Goal: Information Seeking & Learning: Learn about a topic

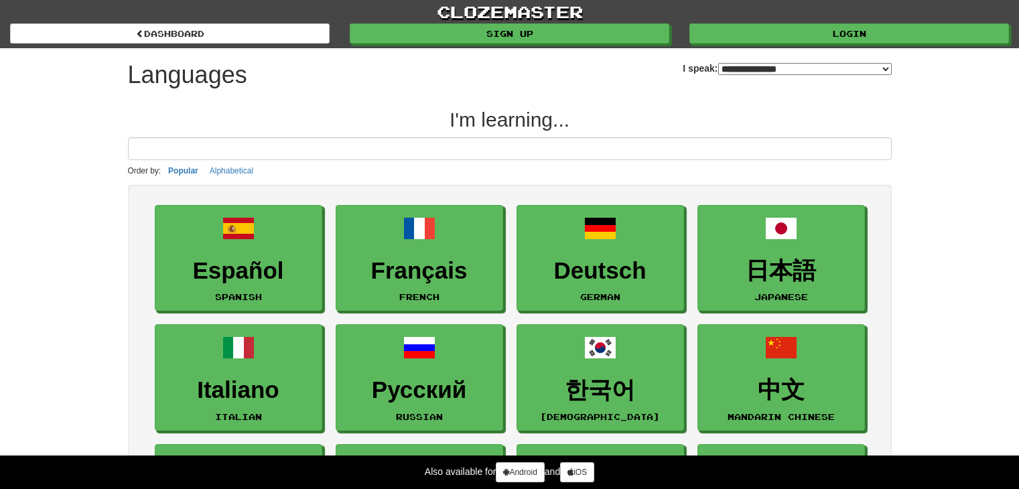
select select "*******"
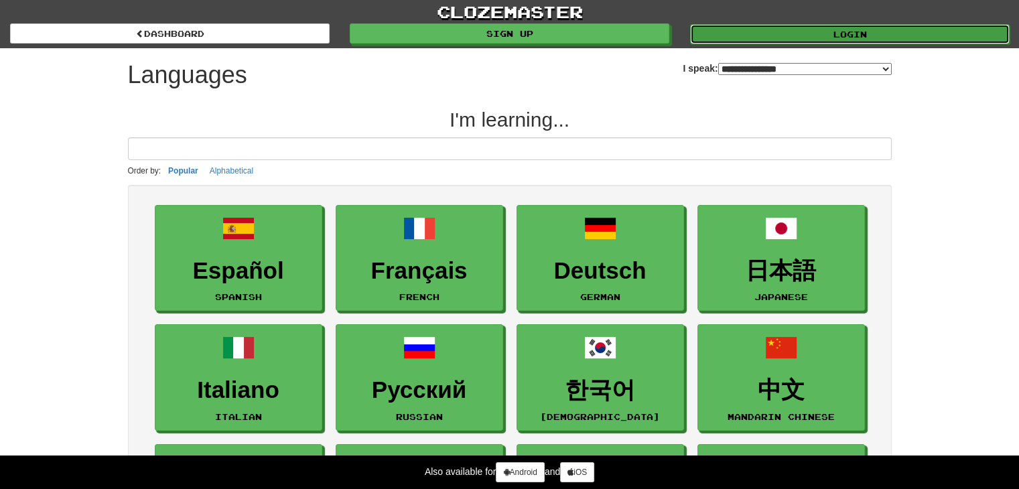
click at [729, 40] on link "Login" at bounding box center [849, 34] width 319 height 20
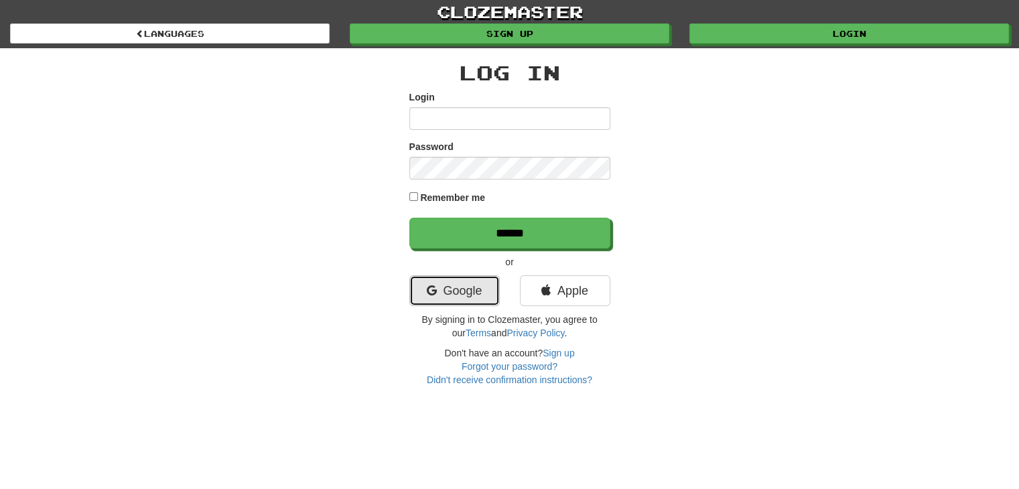
click at [472, 289] on link "Google" at bounding box center [454, 290] width 90 height 31
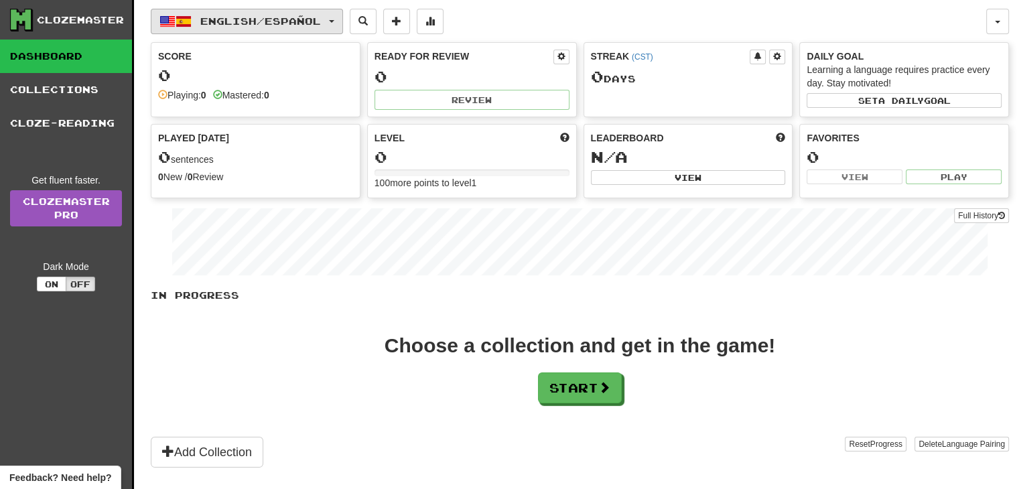
click at [319, 19] on span "English / Español" at bounding box center [260, 20] width 121 height 11
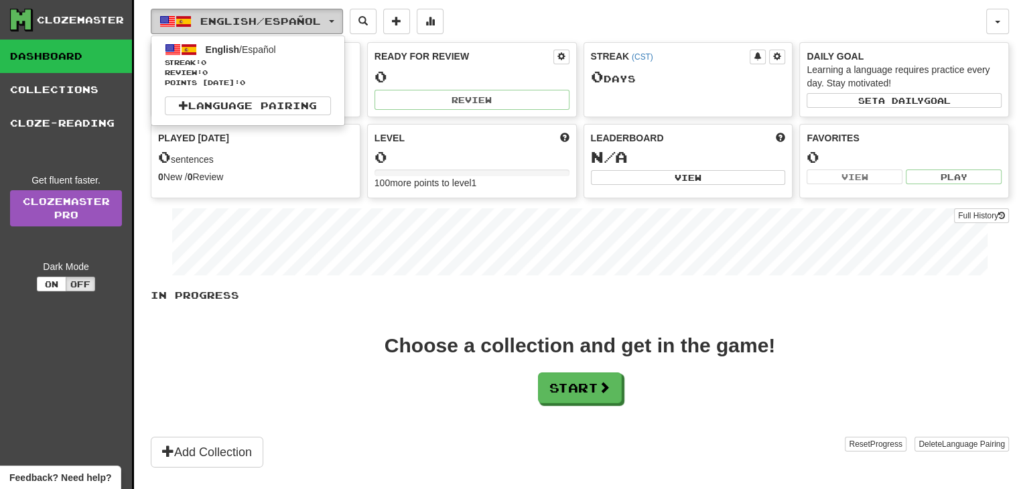
click at [319, 19] on span "English / Español" at bounding box center [260, 20] width 121 height 11
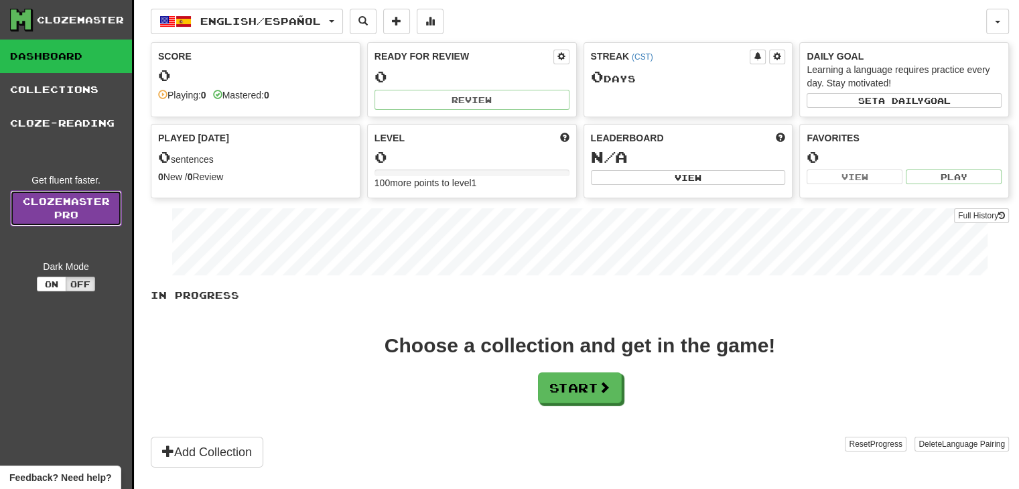
click at [76, 219] on link "Clozemaster Pro" at bounding box center [66, 208] width 112 height 36
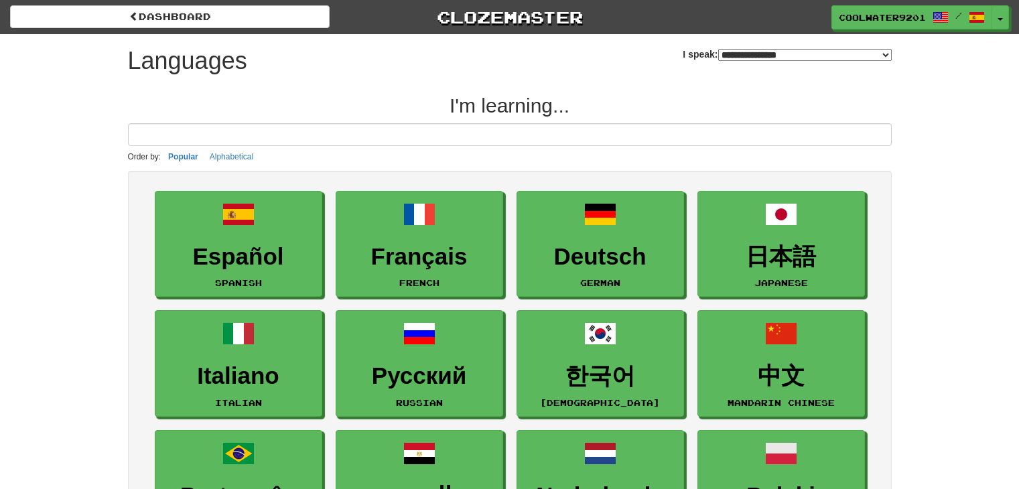
select select "*******"
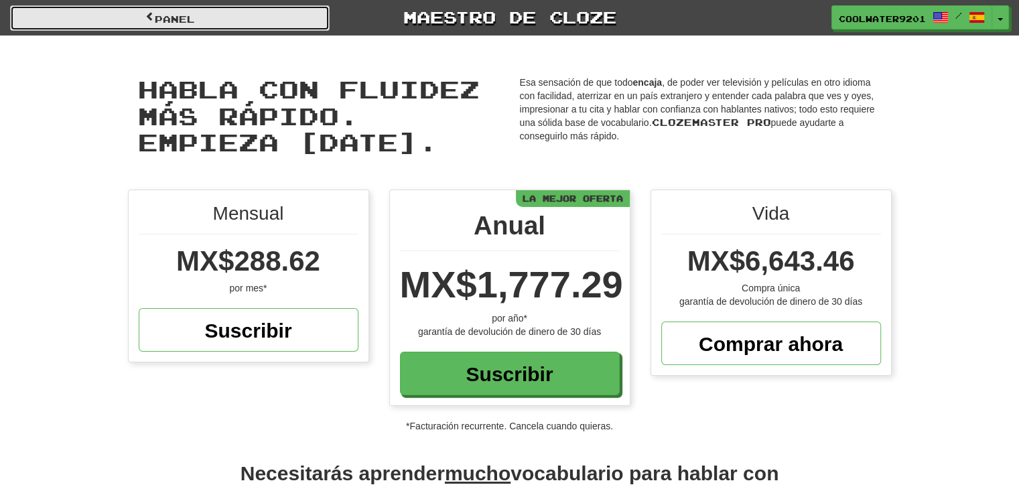
click at [129, 15] on link "Panel" at bounding box center [169, 17] width 319 height 25
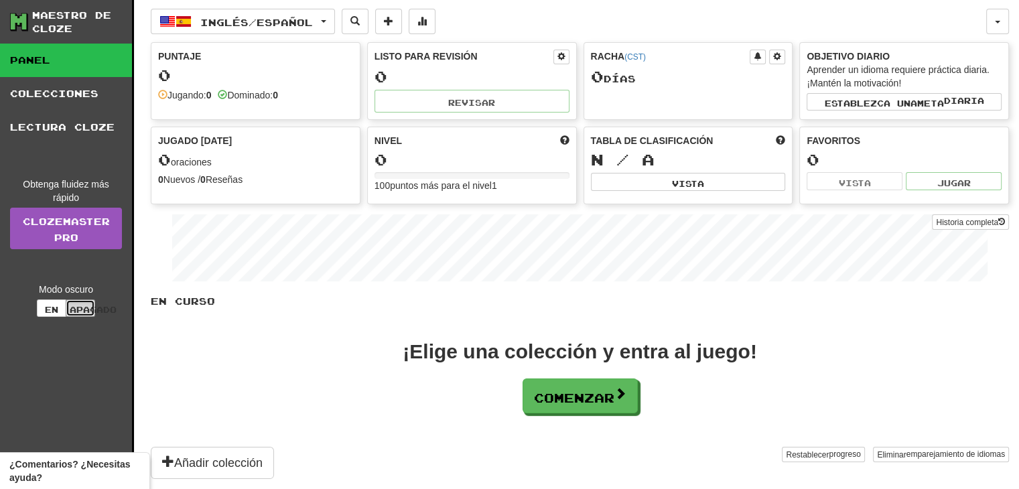
click at [86, 310] on font "Apagado" at bounding box center [93, 309] width 47 height 9
click at [62, 307] on button "En" at bounding box center [51, 307] width 29 height 17
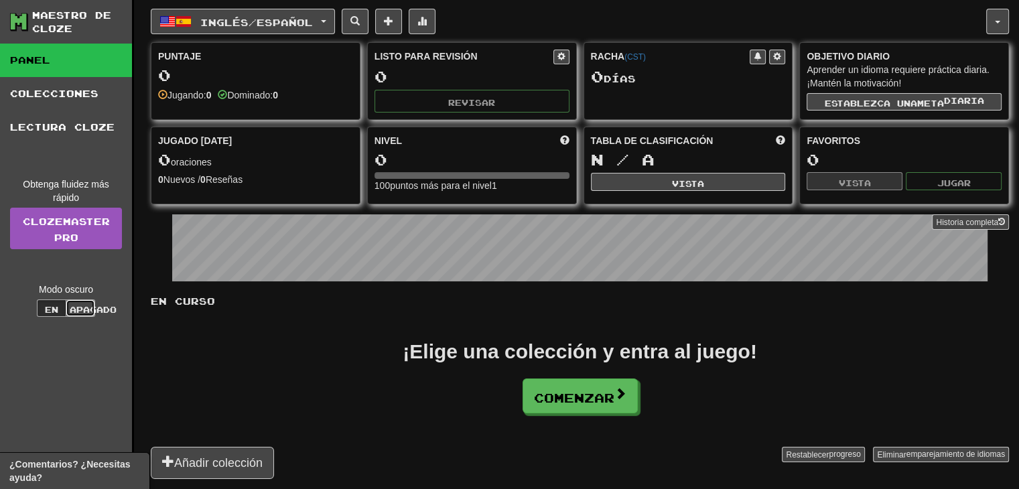
click at [86, 309] on font "Apagado" at bounding box center [93, 309] width 47 height 9
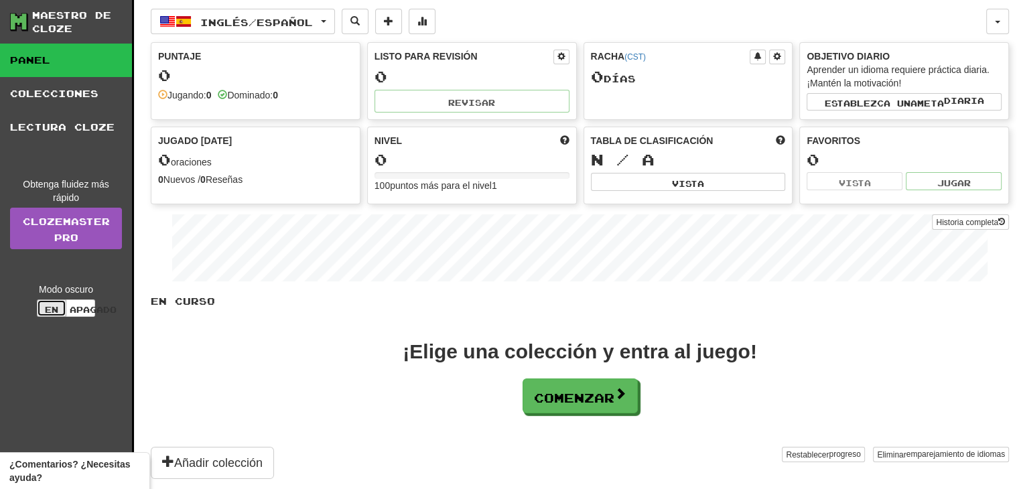
click at [50, 312] on font "En" at bounding box center [51, 309] width 13 height 9
click at [44, 305] on button "En" at bounding box center [51, 307] width 29 height 17
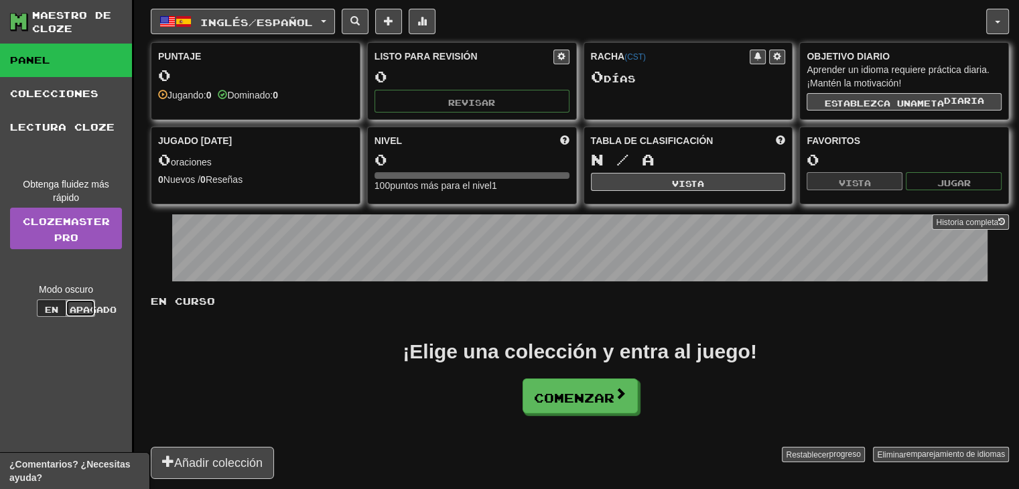
click at [93, 305] on font "Apagado" at bounding box center [93, 309] width 47 height 9
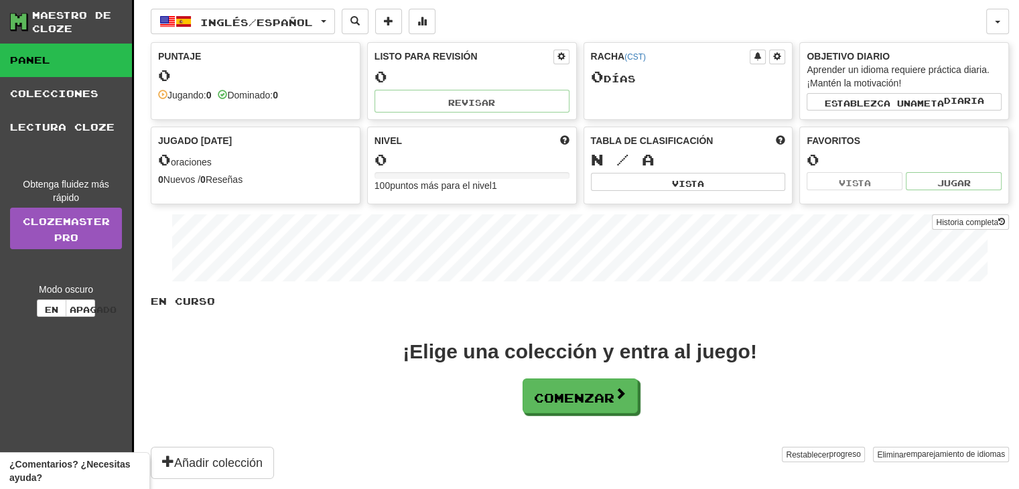
click at [35, 303] on div "Modo oscuro En Apagado" at bounding box center [66, 300] width 112 height 34
click at [17, 298] on div "Modo oscuro En Apagado" at bounding box center [66, 300] width 112 height 34
click at [48, 313] on font "En" at bounding box center [51, 309] width 13 height 9
click at [872, 104] on font "Establezca una" at bounding box center [870, 102] width 92 height 9
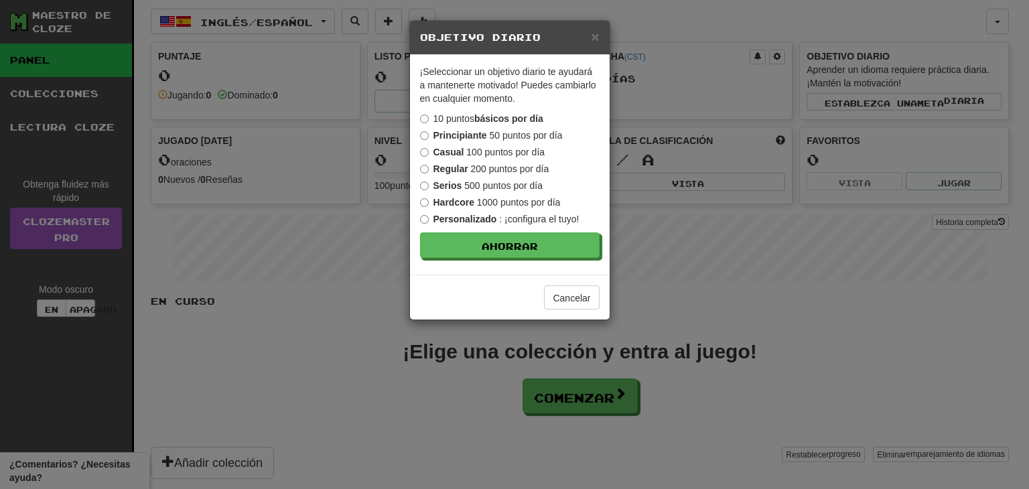
click at [429, 139] on label "Principiante 50 puntos por día" at bounding box center [491, 135] width 143 height 13
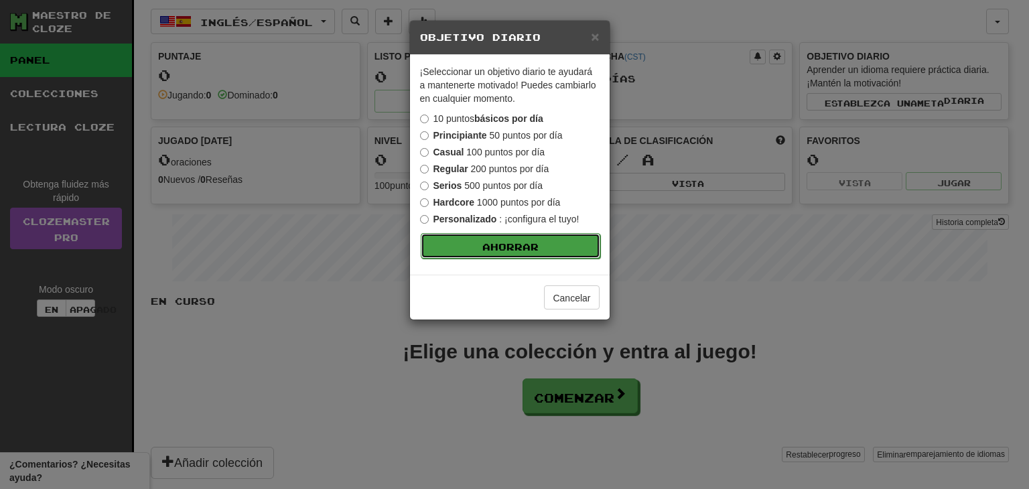
click at [485, 241] on font "Ahorrar" at bounding box center [510, 246] width 56 height 11
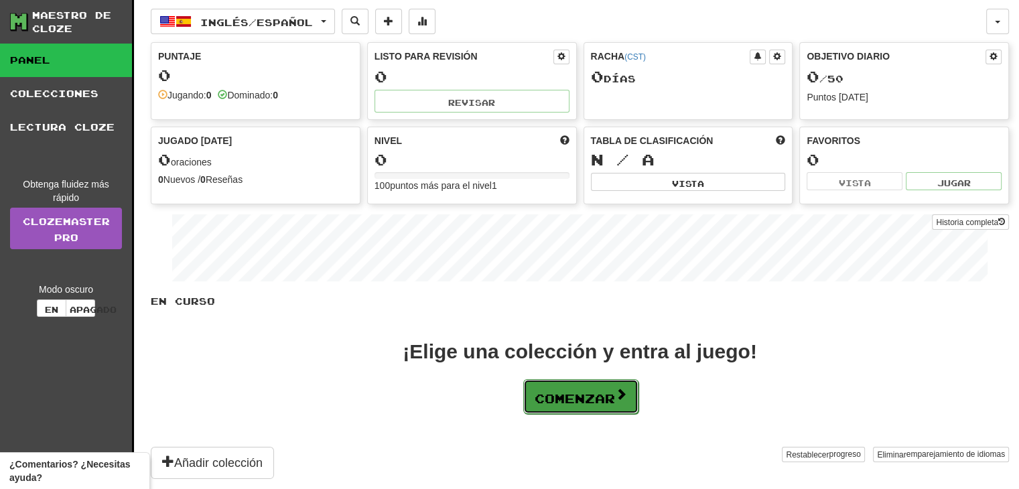
click at [612, 393] on font "Comenzar" at bounding box center [574, 398] width 80 height 15
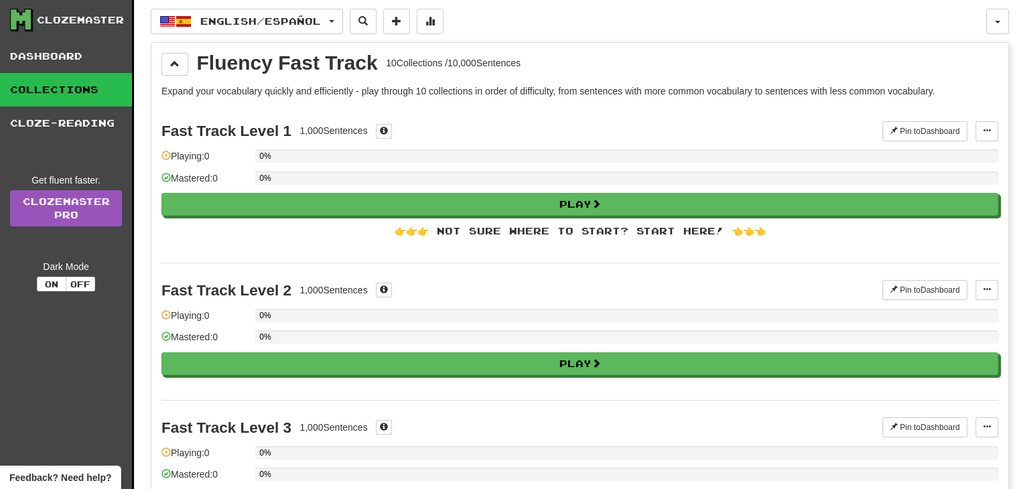
click at [702, 141] on div "Fast Track Level 1 1,000 Sentences Pin to Dashboard Pin to Dashboard Manage Sen…" at bounding box center [579, 183] width 836 height 159
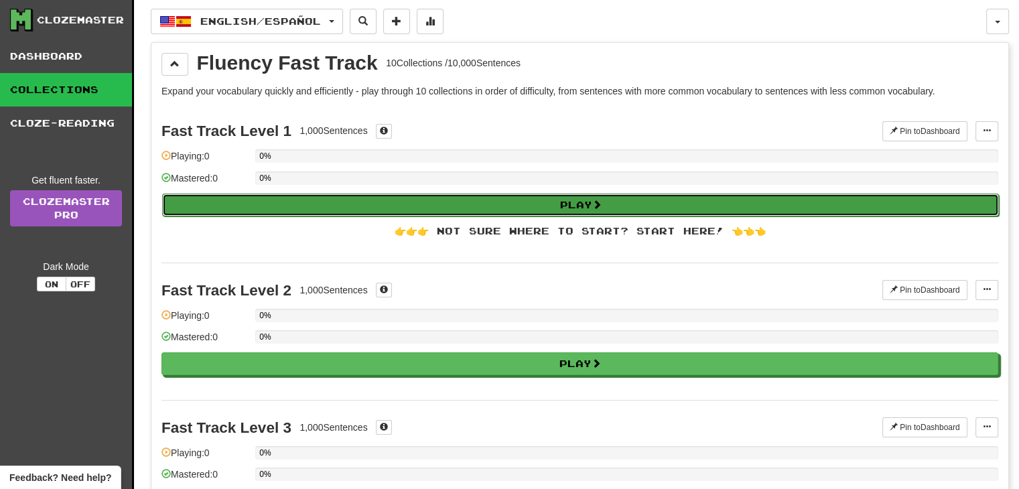
click at [694, 199] on button "Play" at bounding box center [580, 205] width 836 height 23
select select "**"
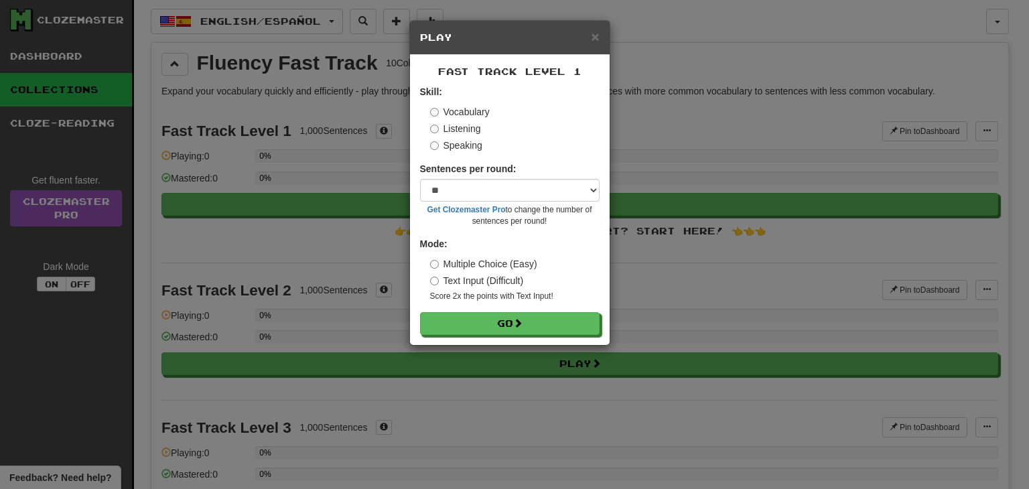
click at [510, 204] on small "Get Clozemaster Pro to change the number of sentences per round!" at bounding box center [509, 215] width 179 height 23
click at [486, 319] on button "Go" at bounding box center [510, 324] width 179 height 23
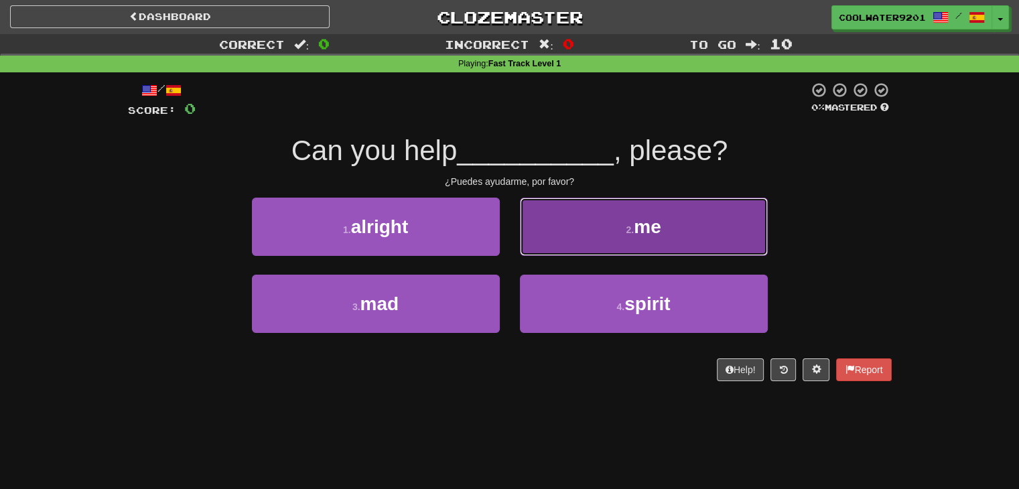
click at [615, 220] on button "2 . me" at bounding box center [644, 227] width 248 height 58
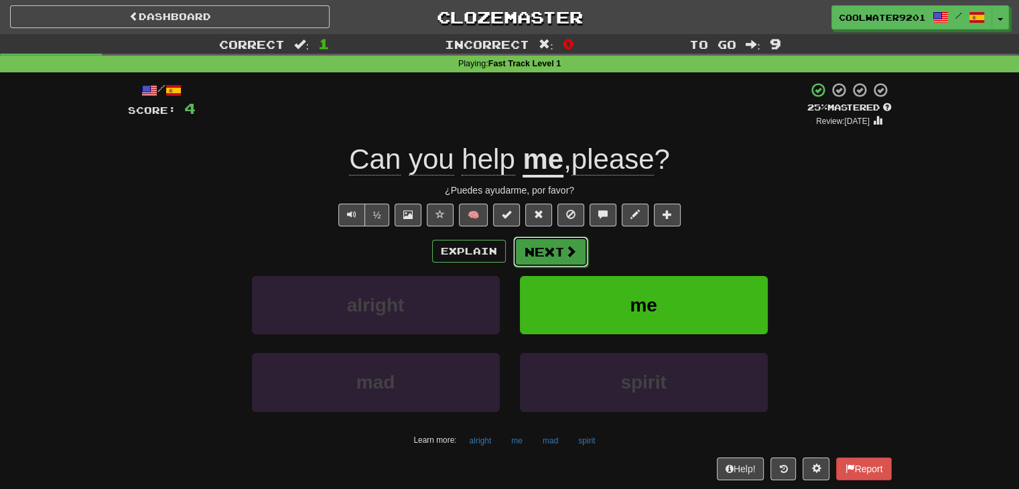
click at [565, 245] on span at bounding box center [571, 251] width 12 height 12
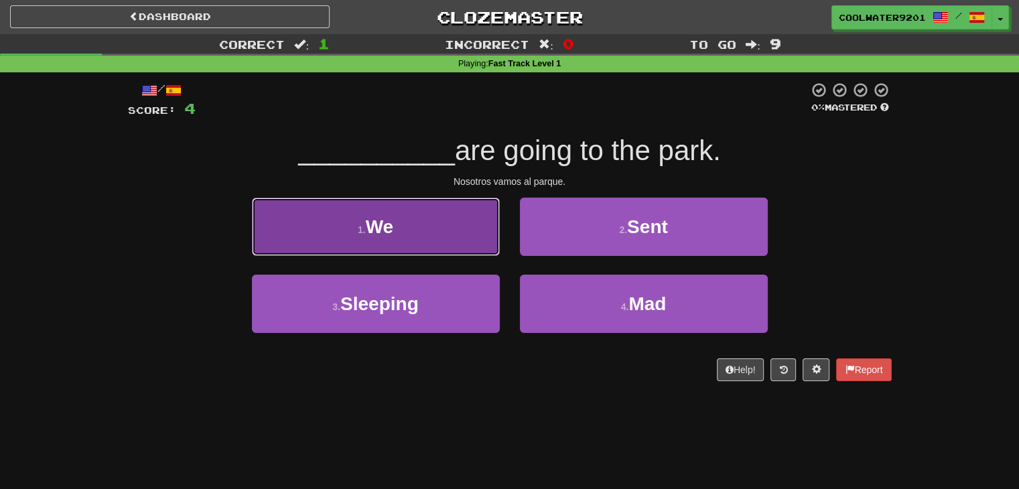
click at [396, 224] on button "1 . We" at bounding box center [376, 227] width 248 height 58
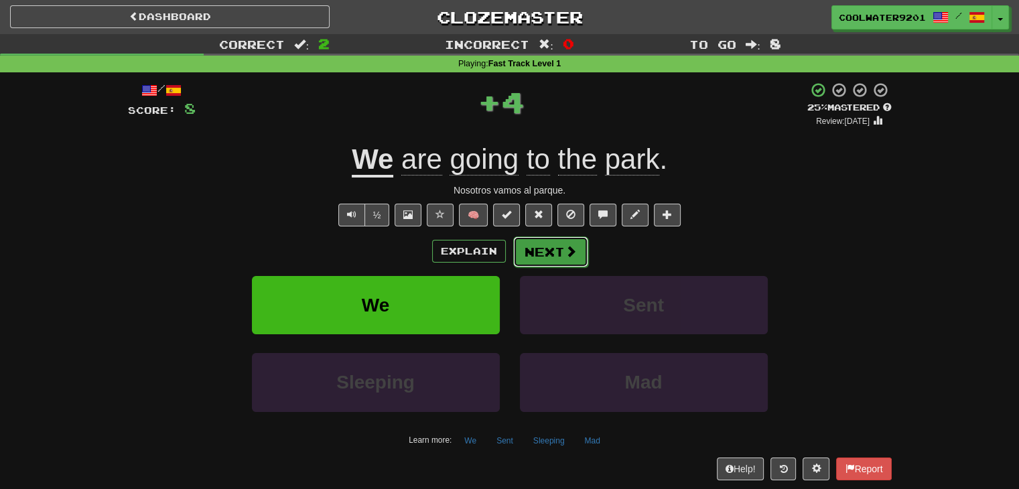
click at [542, 247] on button "Next" at bounding box center [550, 251] width 75 height 31
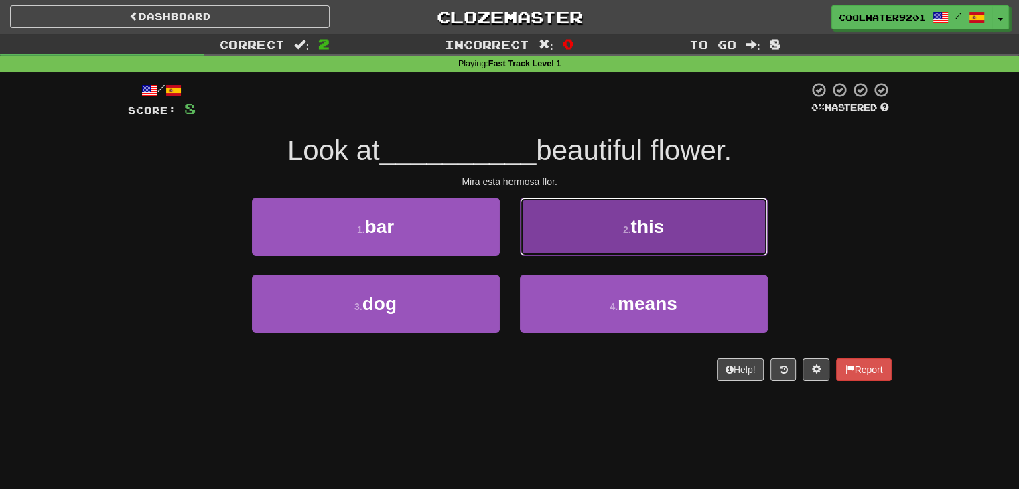
click at [615, 241] on button "2 . this" at bounding box center [644, 227] width 248 height 58
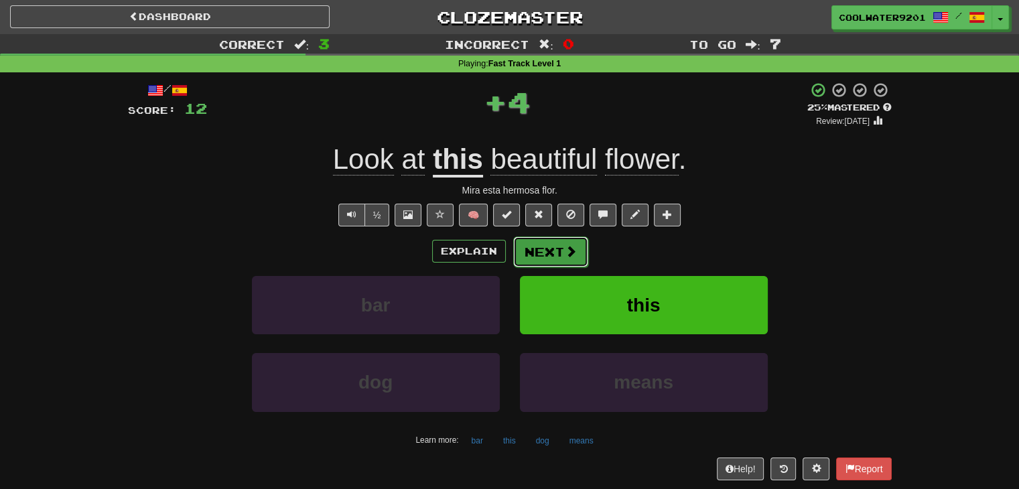
click at [545, 248] on button "Next" at bounding box center [550, 251] width 75 height 31
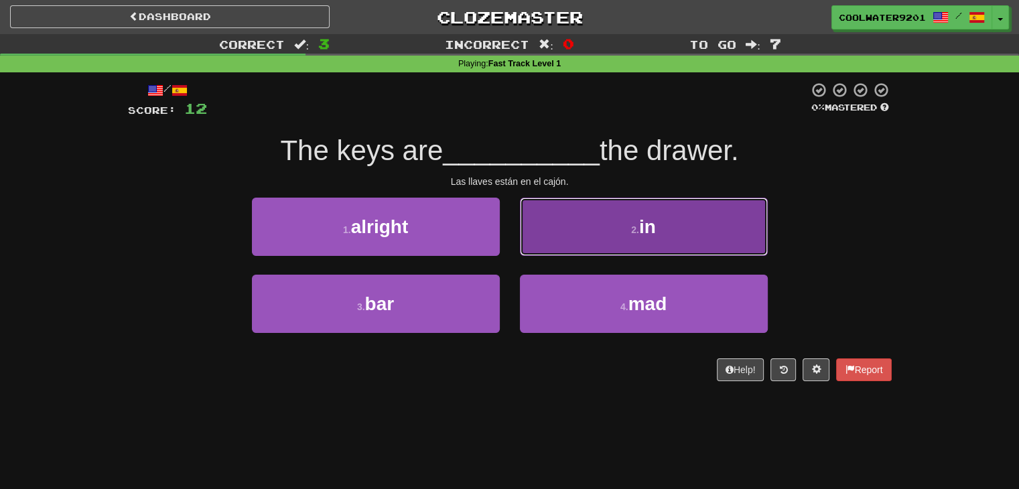
click at [585, 236] on button "2 . in" at bounding box center [644, 227] width 248 height 58
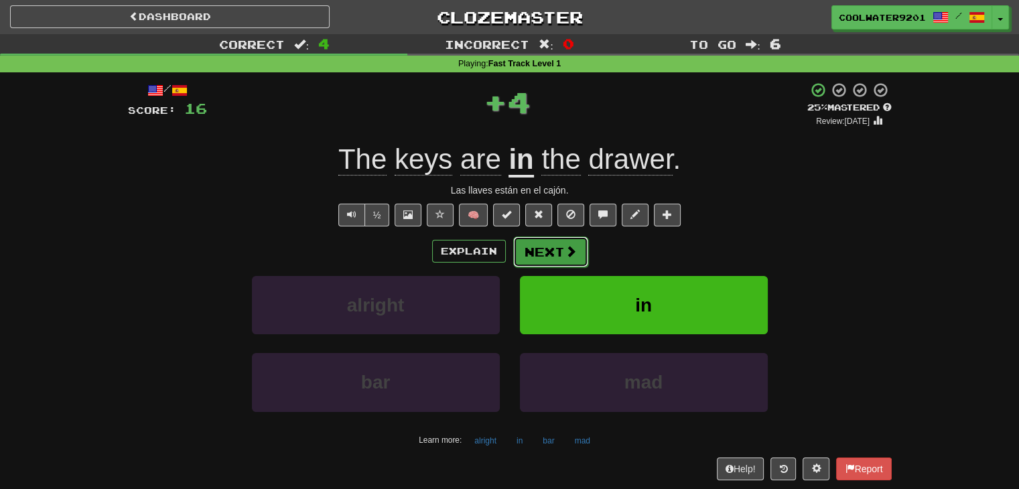
click at [565, 258] on button "Next" at bounding box center [550, 251] width 75 height 31
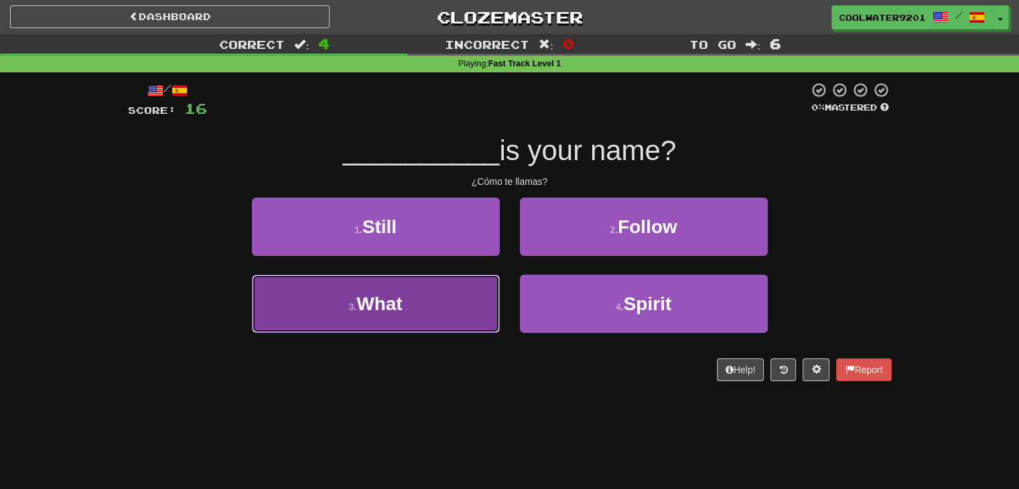
click at [420, 303] on button "3 . What" at bounding box center [376, 304] width 248 height 58
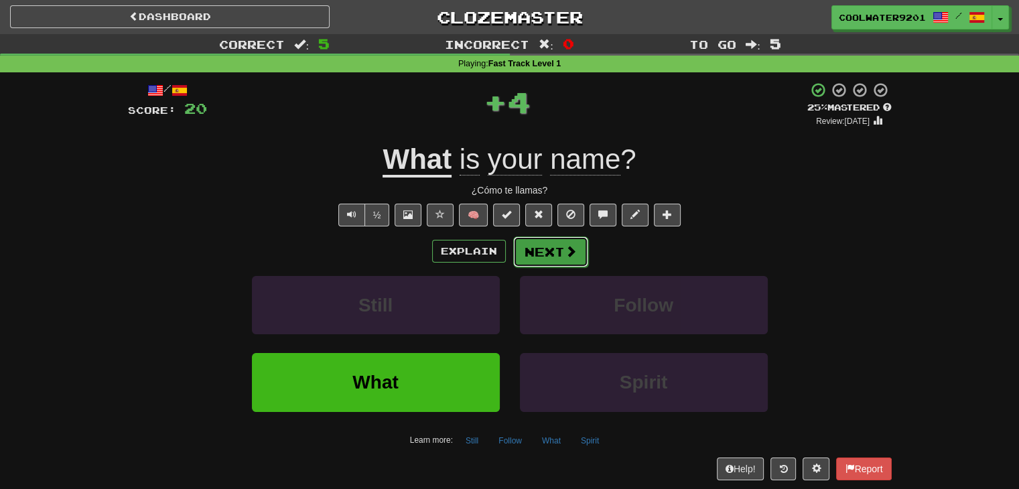
click at [534, 254] on button "Next" at bounding box center [550, 251] width 75 height 31
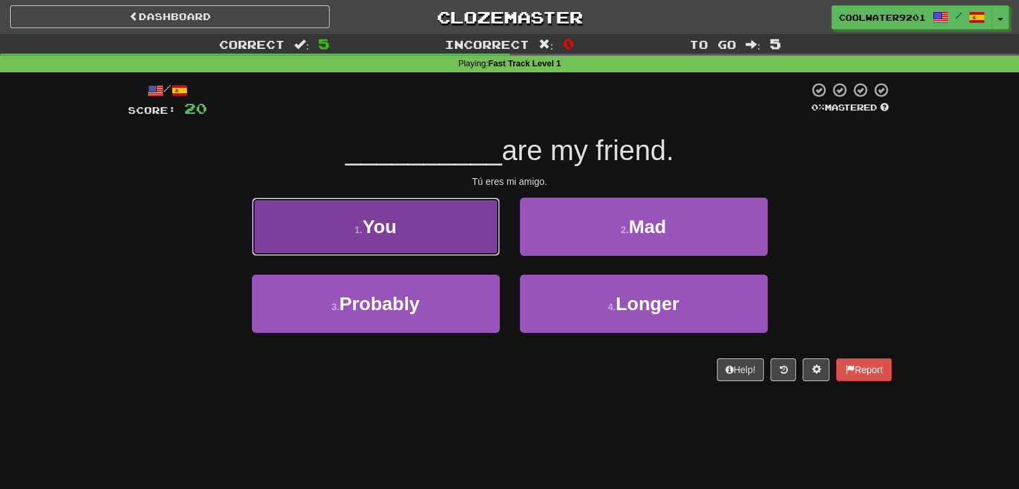
click at [417, 240] on button "1 . You" at bounding box center [376, 227] width 248 height 58
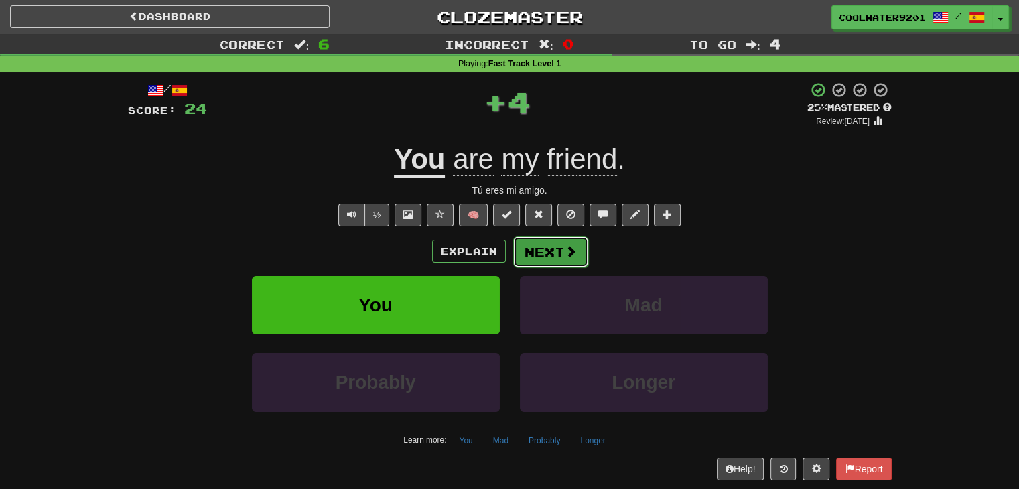
click at [542, 258] on button "Next" at bounding box center [550, 251] width 75 height 31
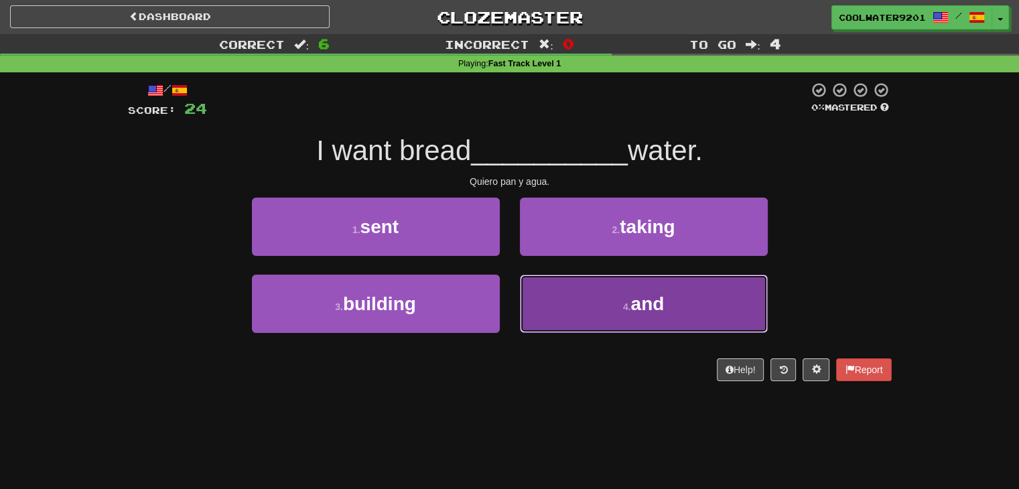
click at [596, 315] on button "4 . and" at bounding box center [644, 304] width 248 height 58
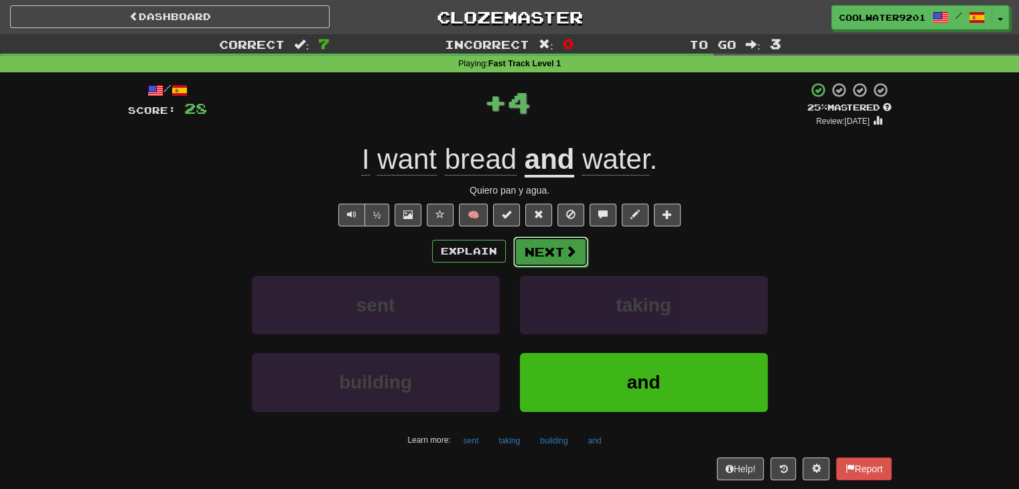
click at [534, 257] on button "Next" at bounding box center [550, 251] width 75 height 31
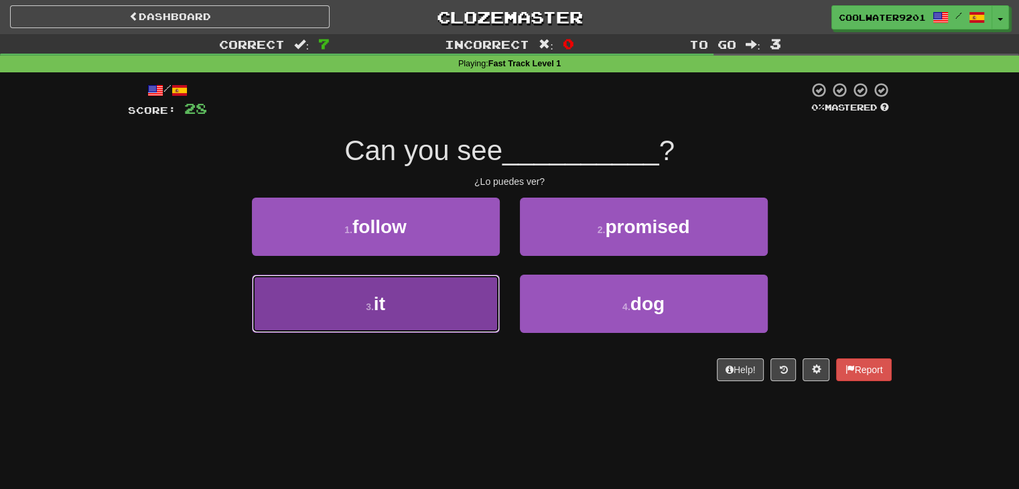
click at [463, 295] on button "3 . it" at bounding box center [376, 304] width 248 height 58
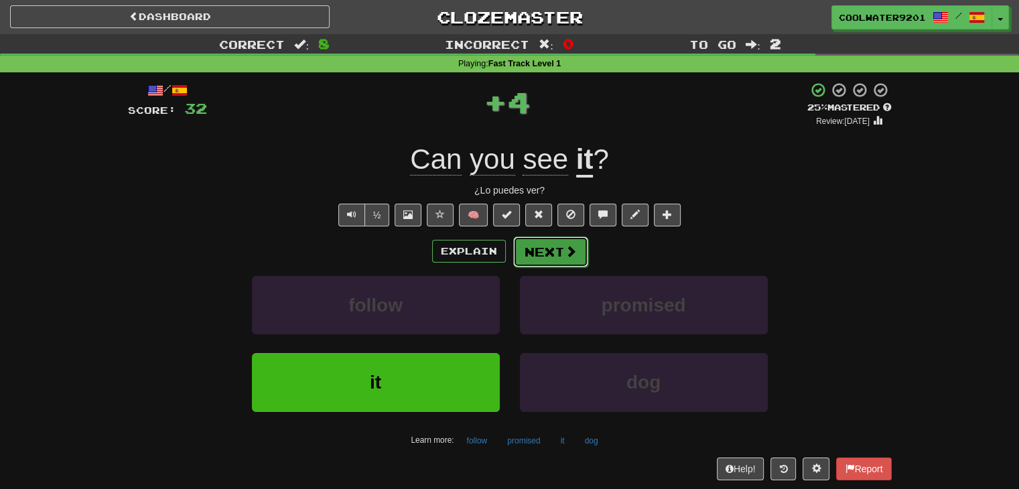
click at [536, 255] on button "Next" at bounding box center [550, 251] width 75 height 31
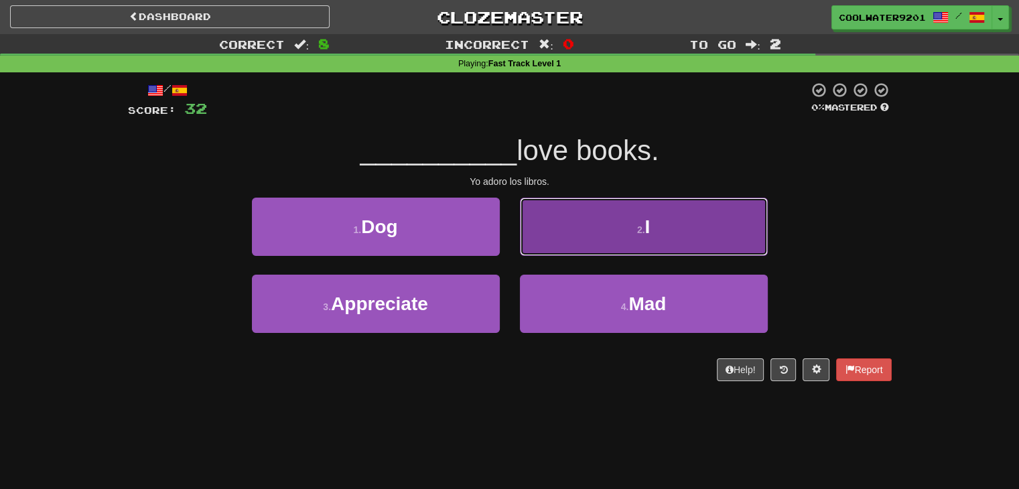
click at [576, 250] on button "2 . I" at bounding box center [644, 227] width 248 height 58
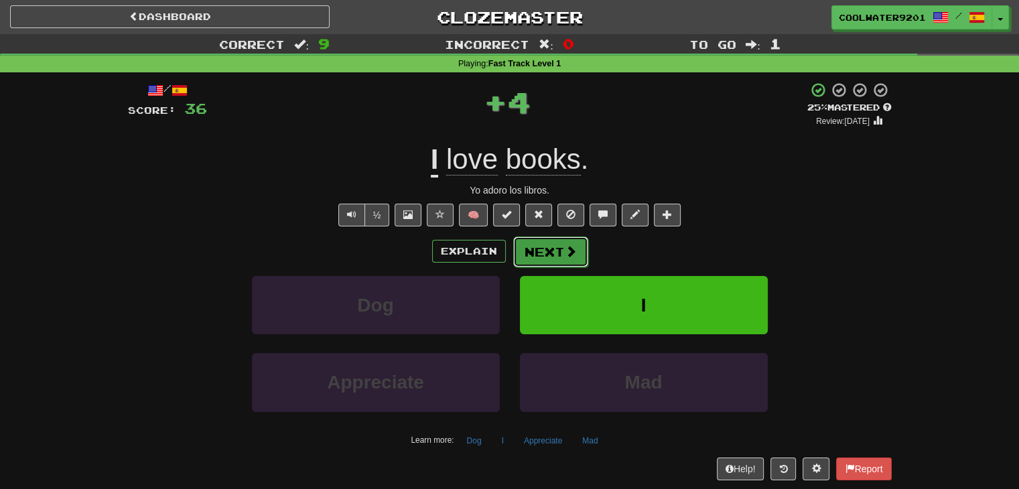
click at [544, 257] on button "Next" at bounding box center [550, 251] width 75 height 31
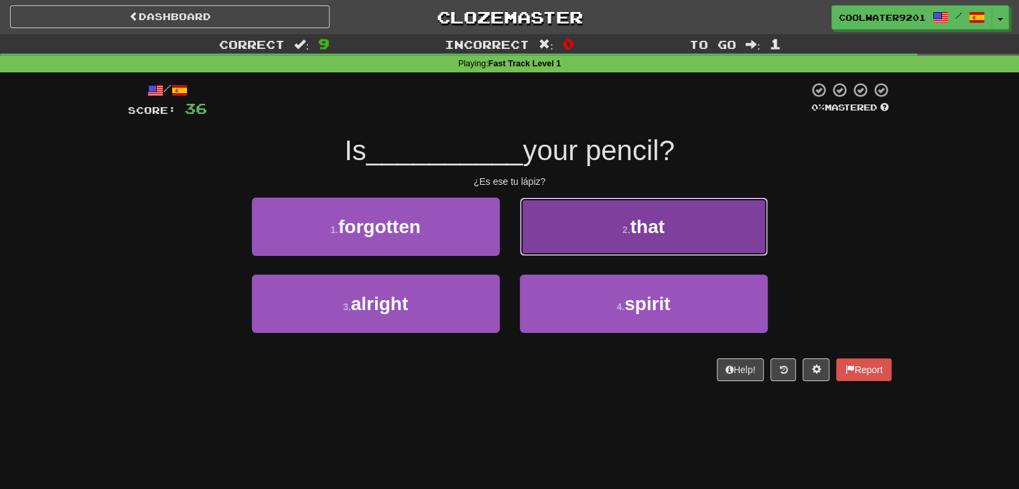
click at [576, 239] on button "2 . that" at bounding box center [644, 227] width 248 height 58
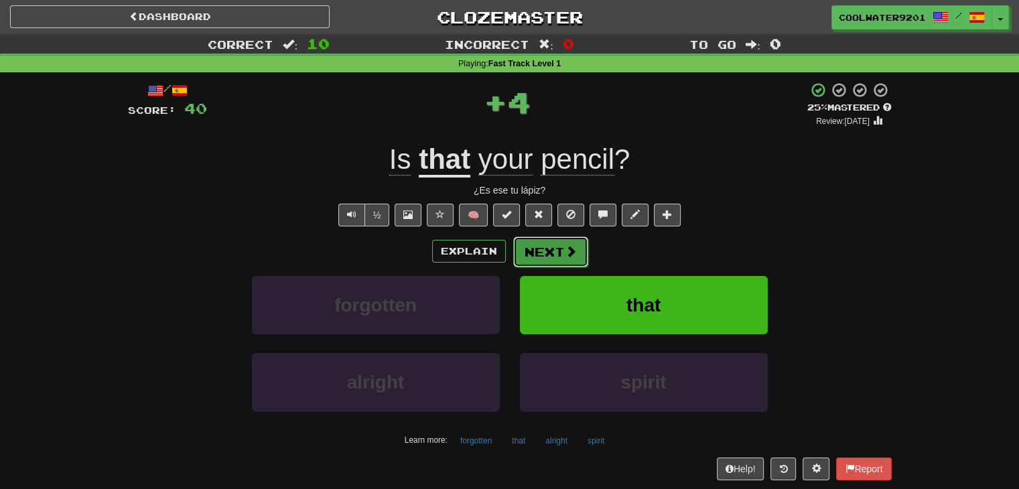
click at [546, 253] on button "Next" at bounding box center [550, 251] width 75 height 31
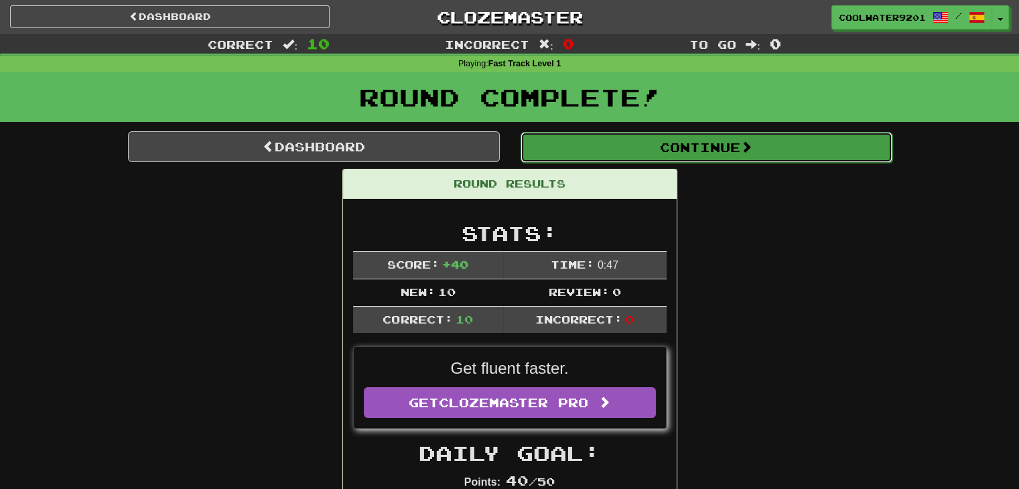
click at [560, 150] on button "Continue" at bounding box center [706, 147] width 372 height 31
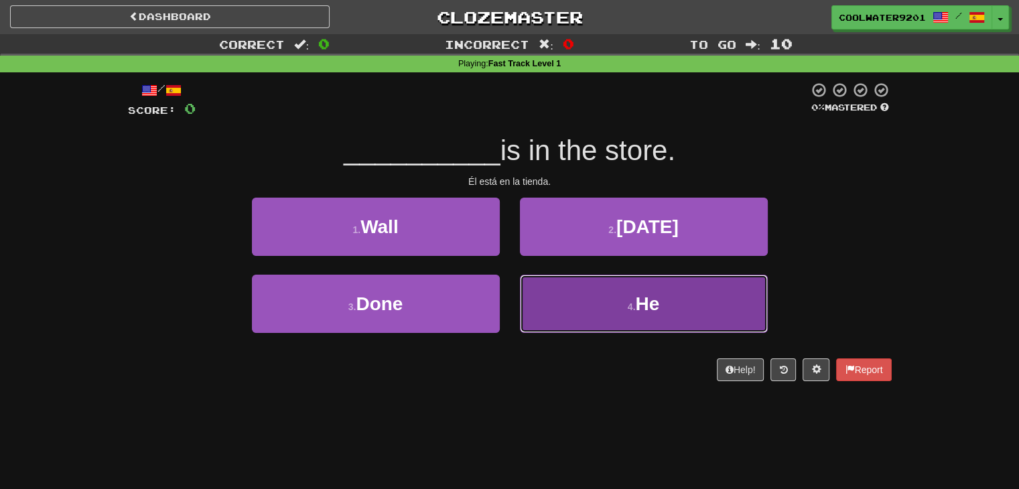
click at [595, 278] on button "4 . He" at bounding box center [644, 304] width 248 height 58
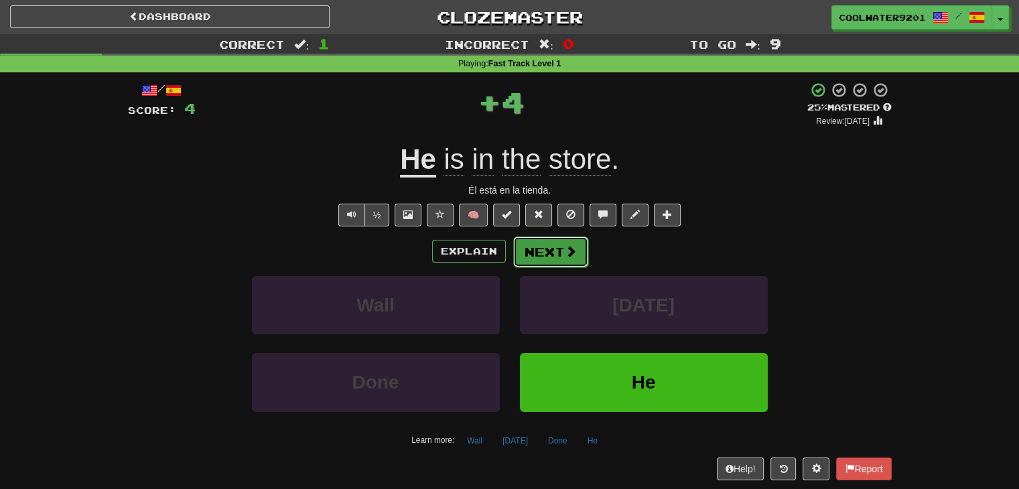
click at [549, 242] on button "Next" at bounding box center [550, 251] width 75 height 31
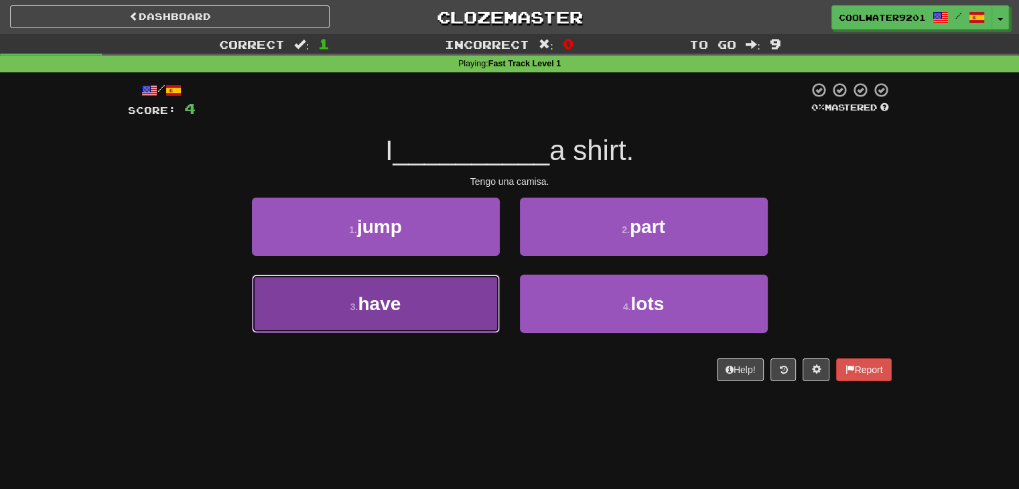
click at [451, 291] on button "3 . have" at bounding box center [376, 304] width 248 height 58
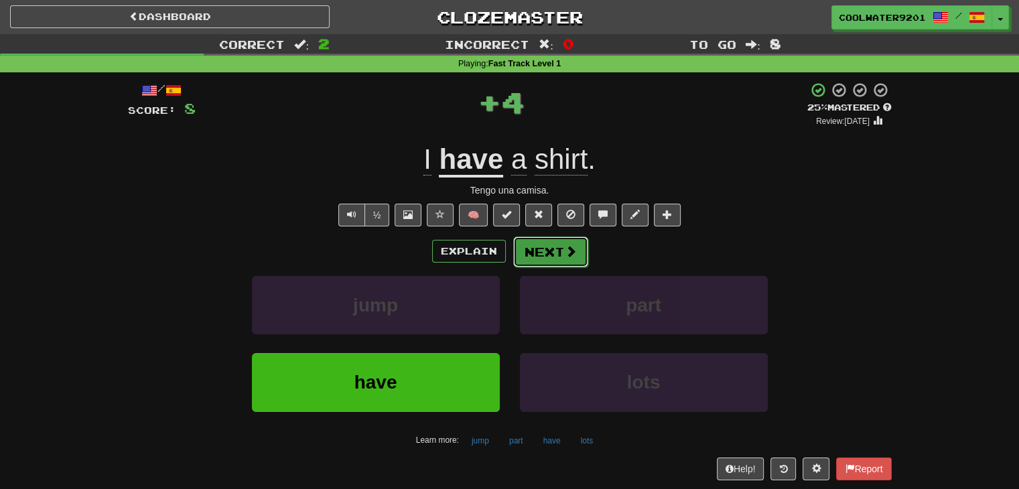
click at [567, 255] on span at bounding box center [571, 251] width 12 height 12
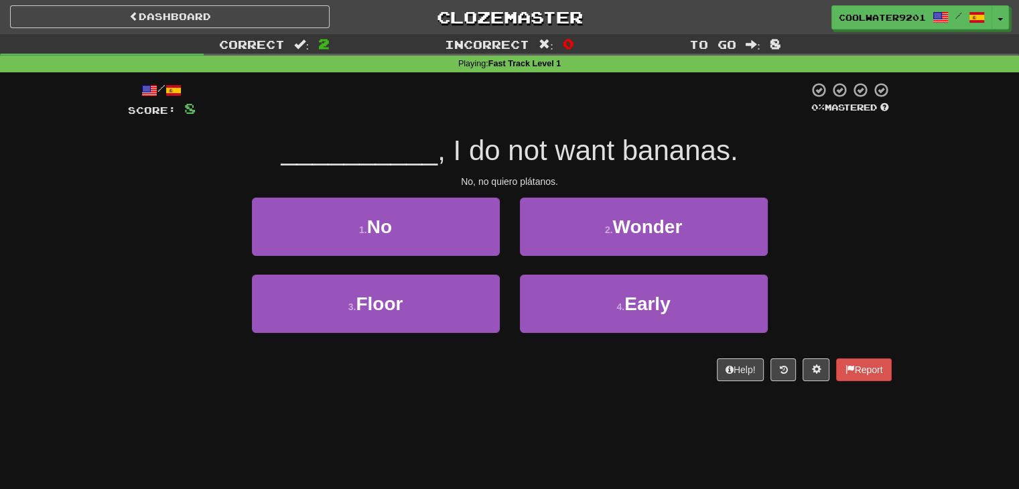
click at [499, 244] on div "1 . No" at bounding box center [376, 236] width 268 height 77
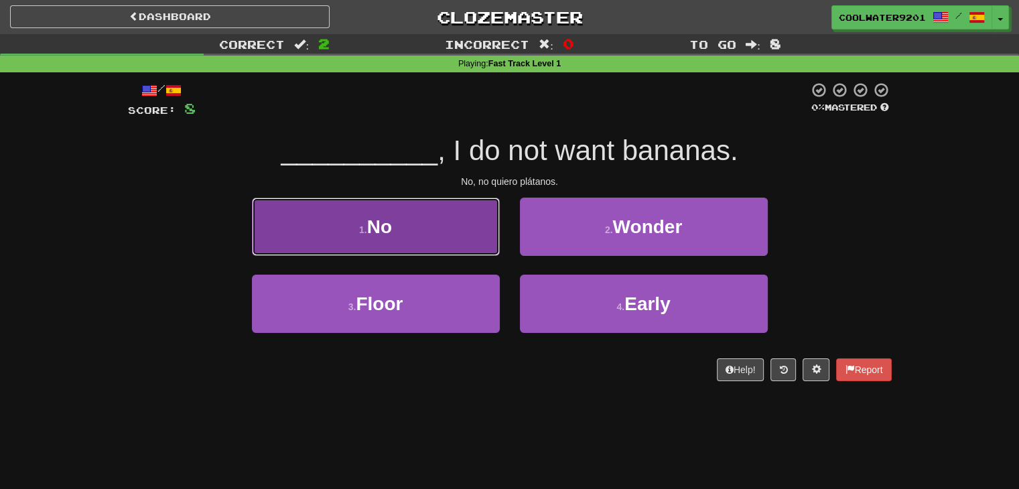
click at [479, 239] on button "1 . No" at bounding box center [376, 227] width 248 height 58
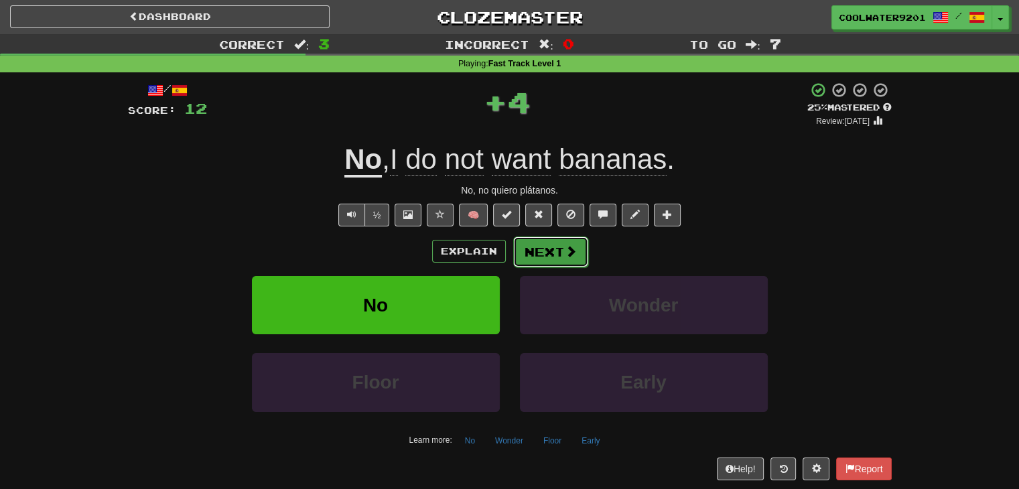
click at [552, 249] on button "Next" at bounding box center [550, 251] width 75 height 31
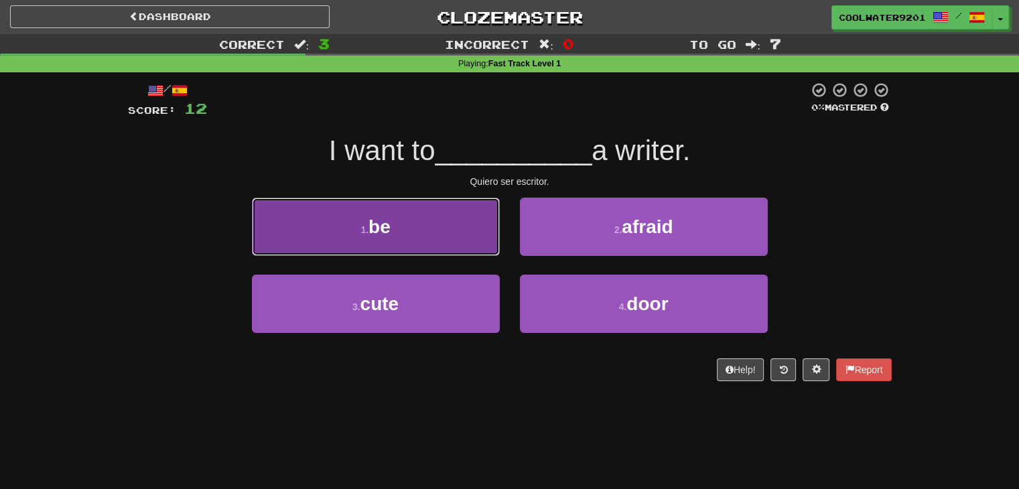
click at [421, 243] on button "1 . be" at bounding box center [376, 227] width 248 height 58
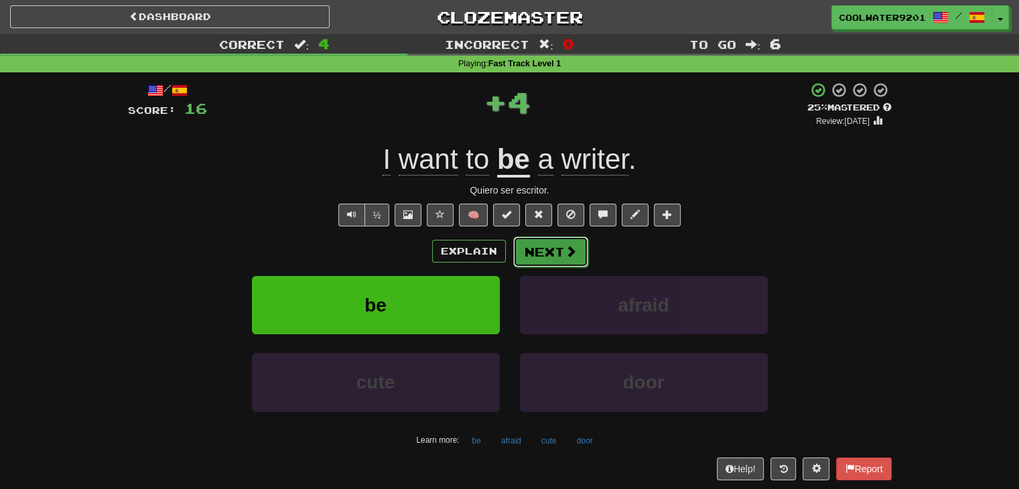
click at [549, 256] on button "Next" at bounding box center [550, 251] width 75 height 31
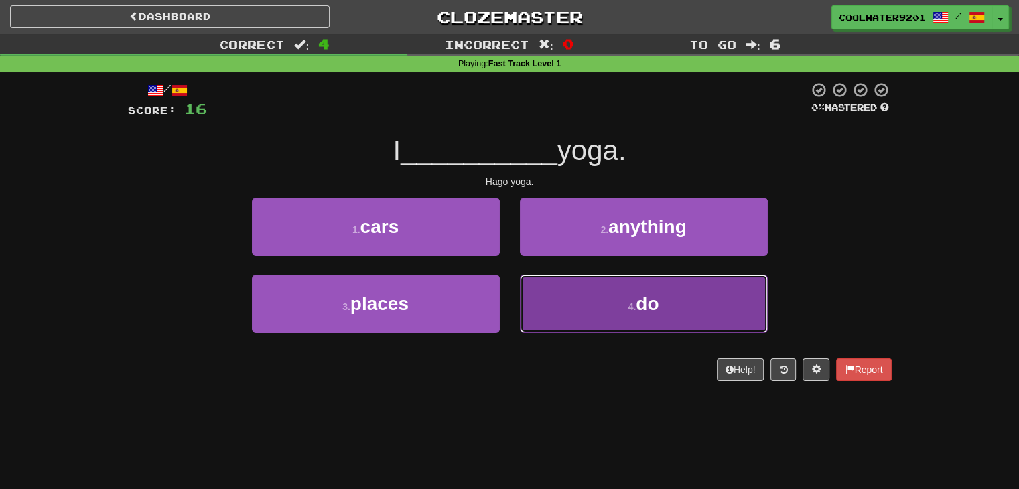
click at [577, 296] on button "4 . do" at bounding box center [644, 304] width 248 height 58
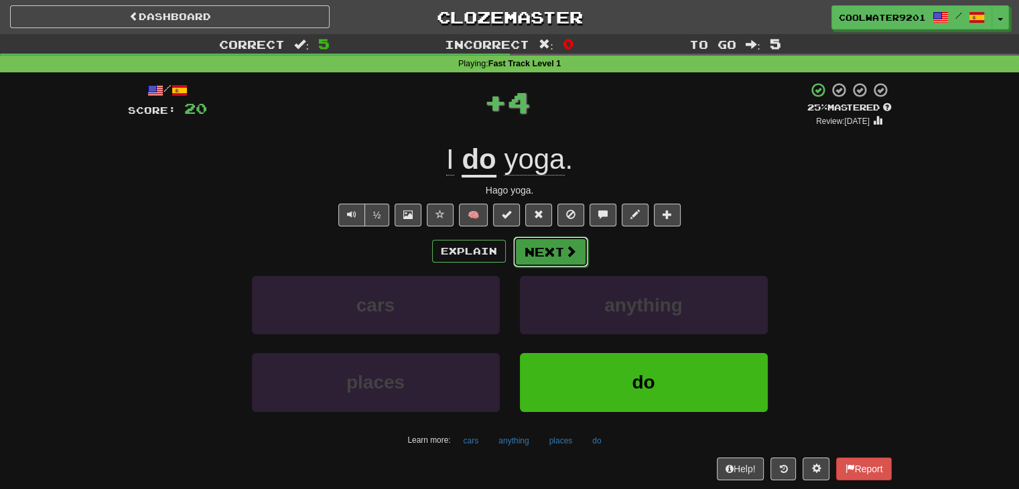
click at [544, 260] on button "Next" at bounding box center [550, 251] width 75 height 31
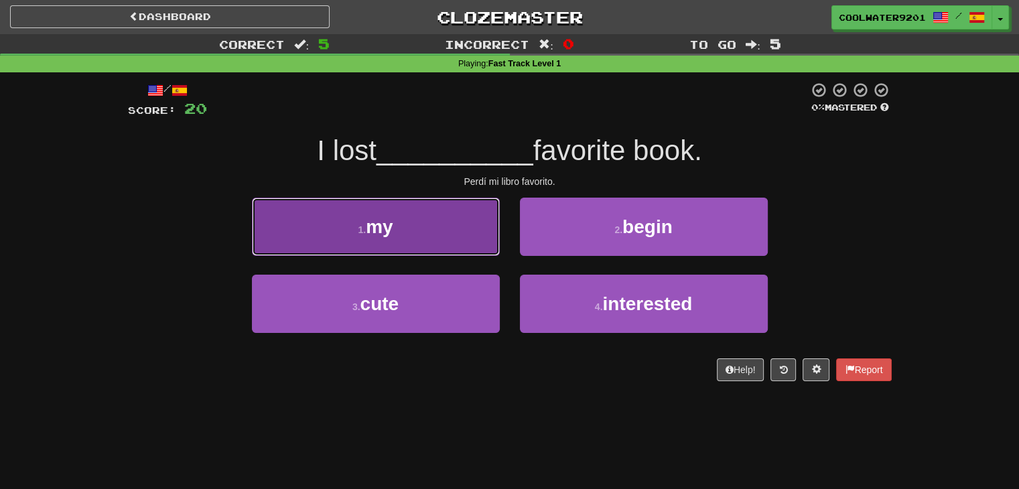
click at [460, 241] on button "1 . my" at bounding box center [376, 227] width 248 height 58
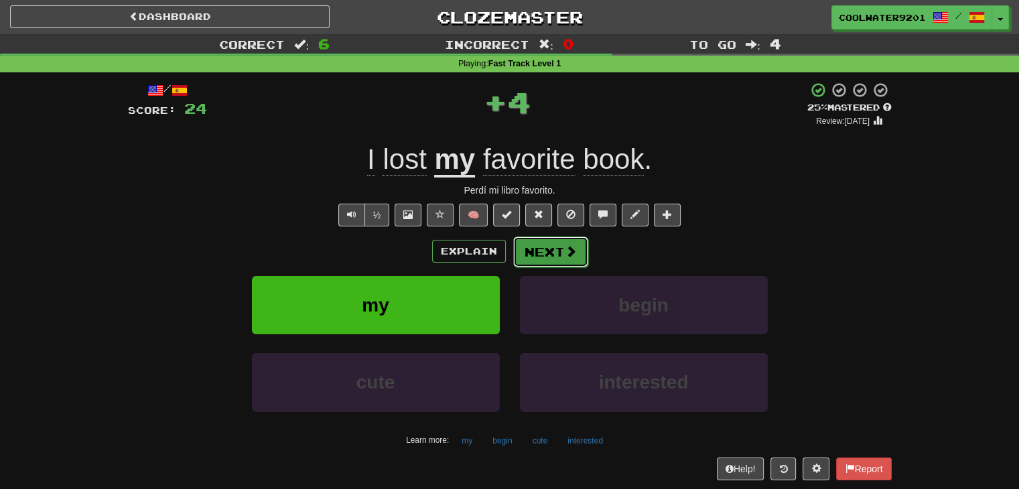
click at [548, 252] on button "Next" at bounding box center [550, 251] width 75 height 31
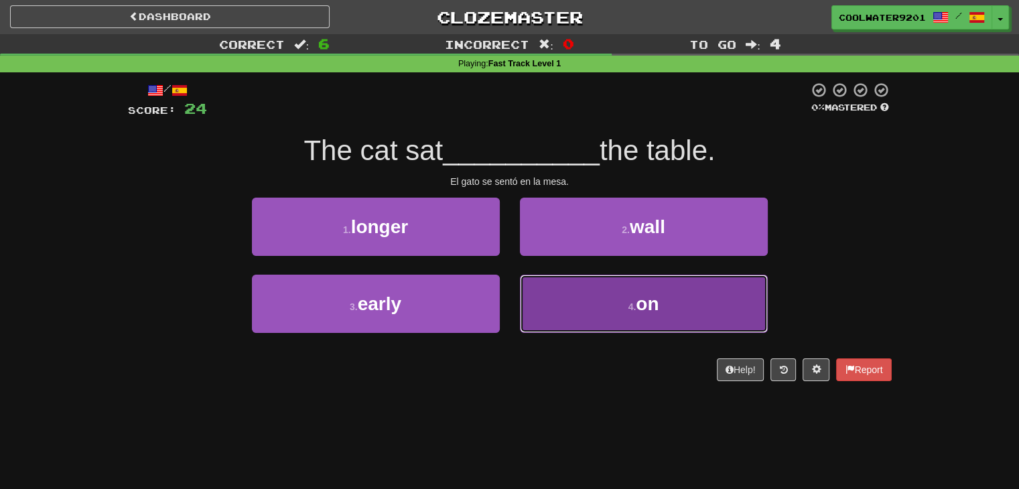
click at [579, 293] on button "4 . on" at bounding box center [644, 304] width 248 height 58
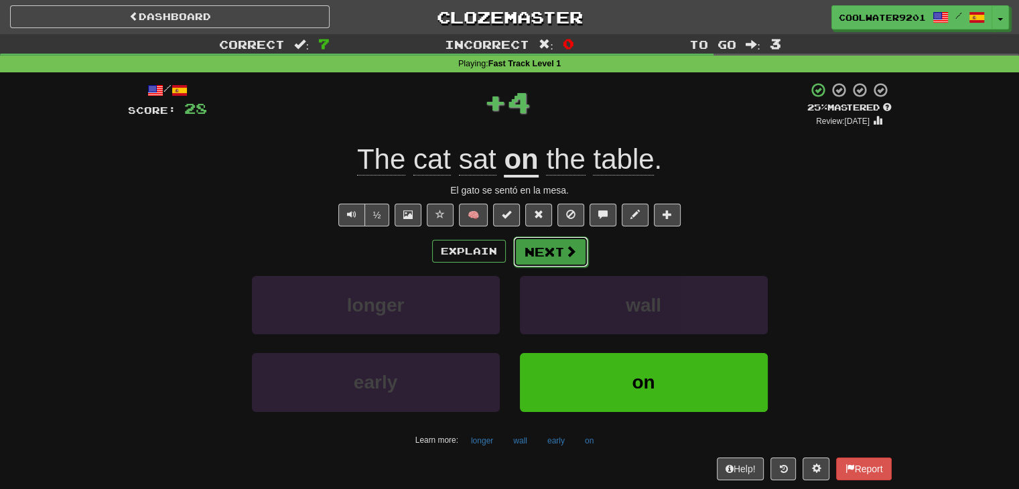
click at [536, 250] on button "Next" at bounding box center [550, 251] width 75 height 31
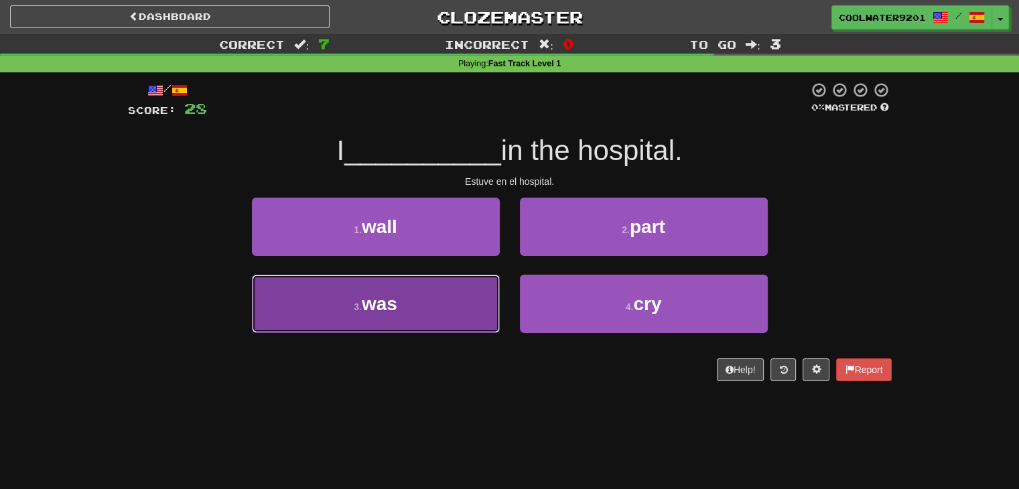
click at [435, 289] on button "3 . was" at bounding box center [376, 304] width 248 height 58
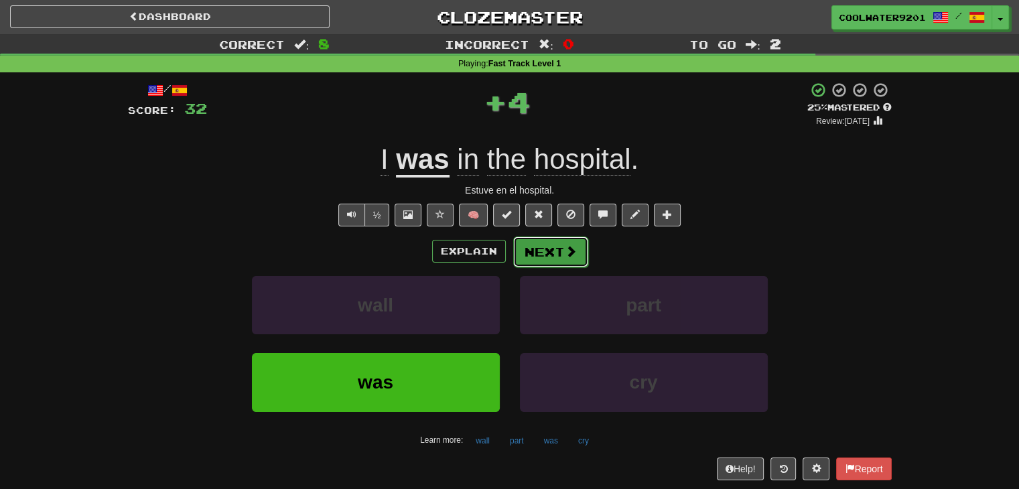
click at [541, 256] on button "Next" at bounding box center [550, 251] width 75 height 31
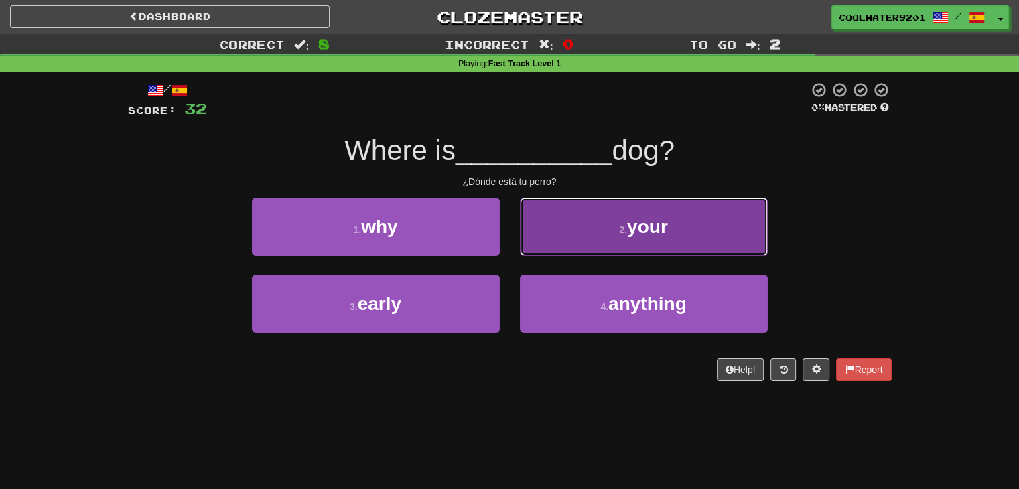
click at [583, 236] on button "2 . your" at bounding box center [644, 227] width 248 height 58
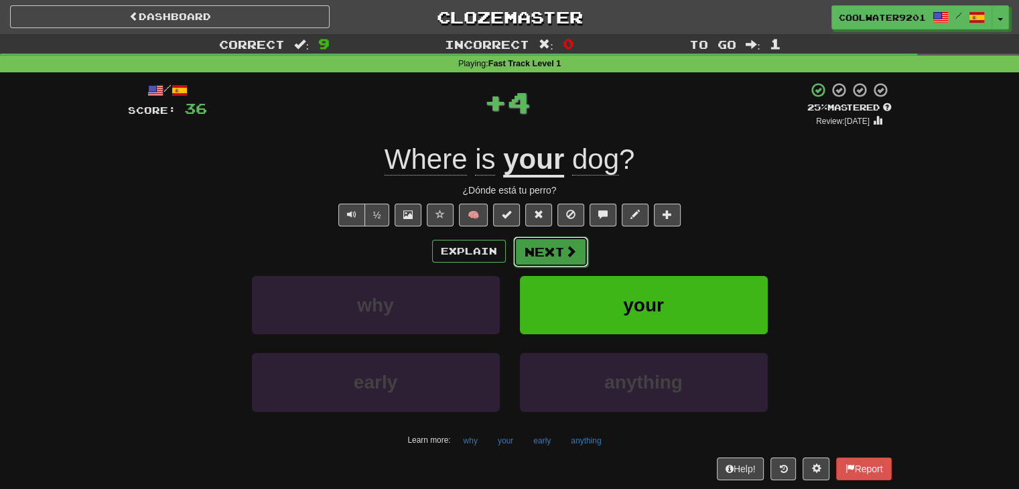
click at [571, 248] on span at bounding box center [571, 251] width 12 height 12
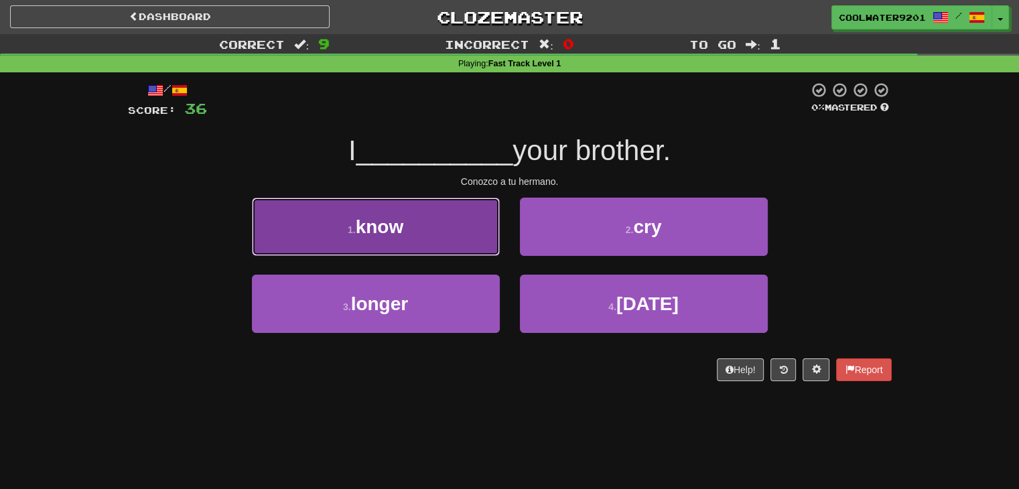
click at [417, 222] on button "1 . know" at bounding box center [376, 227] width 248 height 58
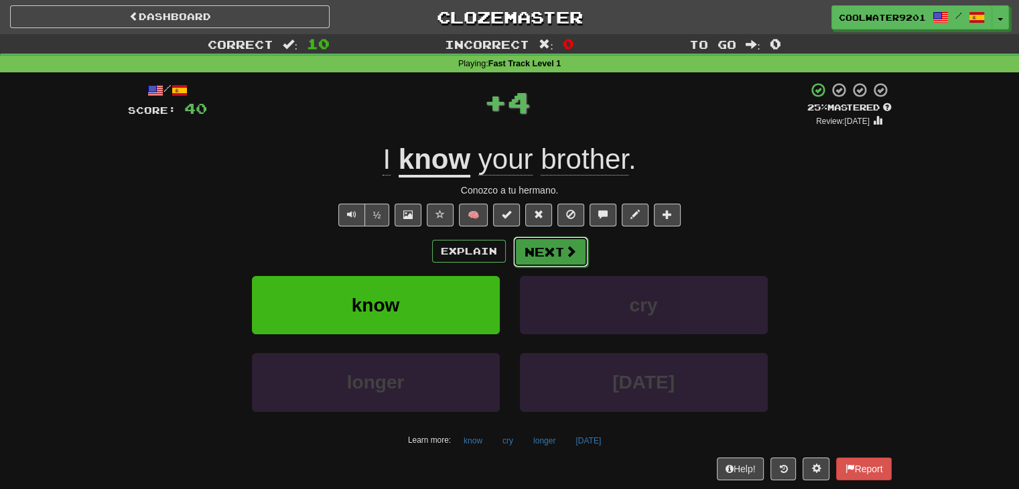
click at [541, 244] on button "Next" at bounding box center [550, 251] width 75 height 31
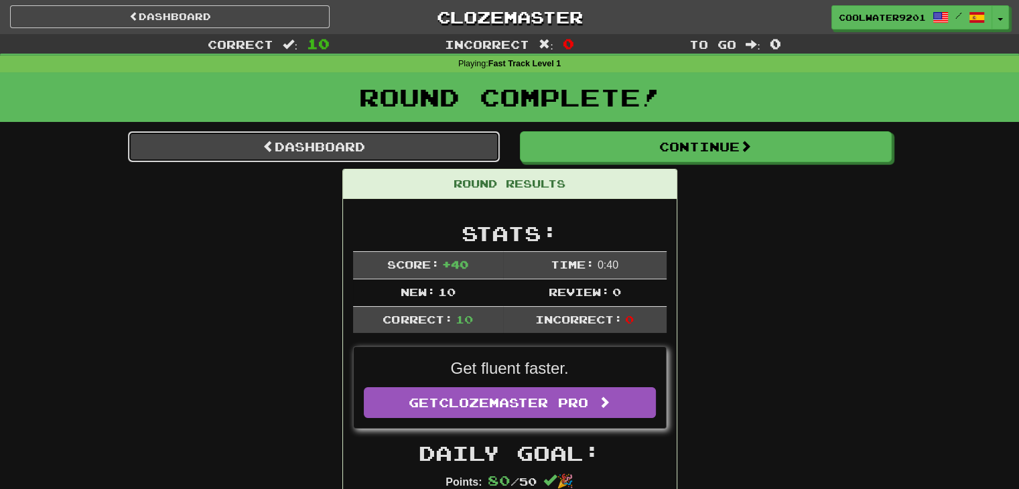
click at [404, 150] on link "Dashboard" at bounding box center [314, 146] width 372 height 31
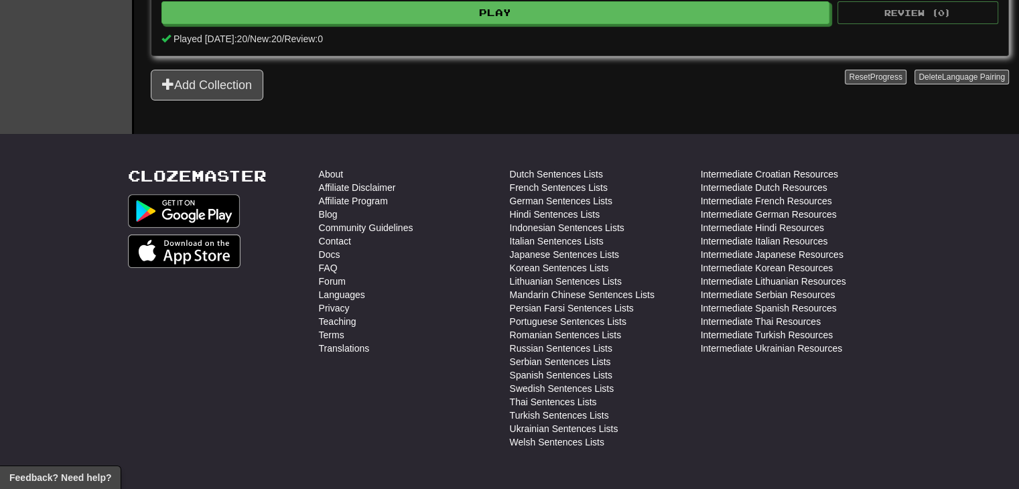
scroll to position [380, 0]
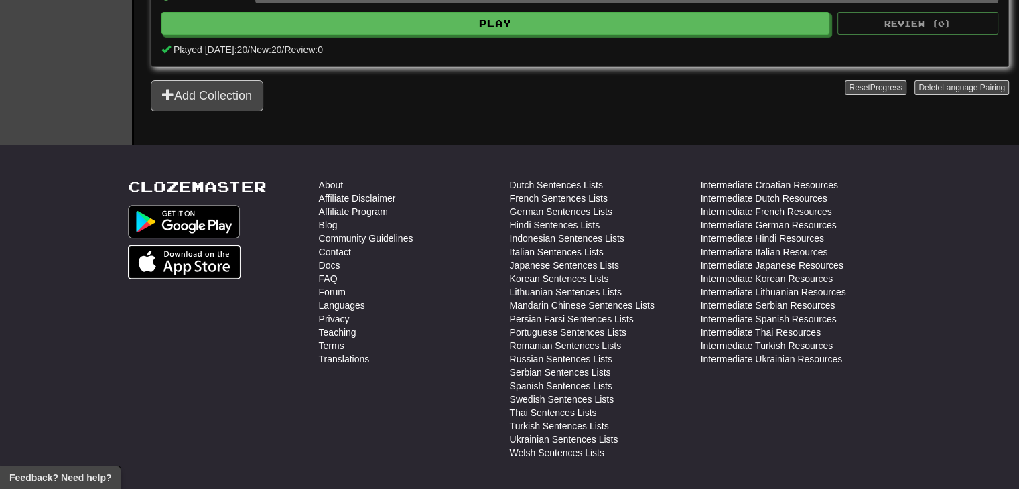
click at [211, 262] on img at bounding box center [184, 261] width 113 height 33
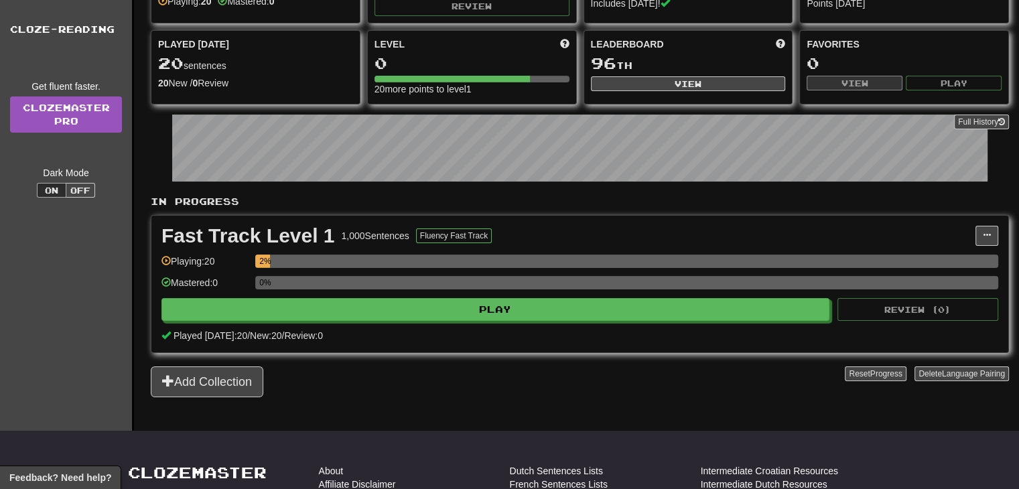
scroll to position [0, 0]
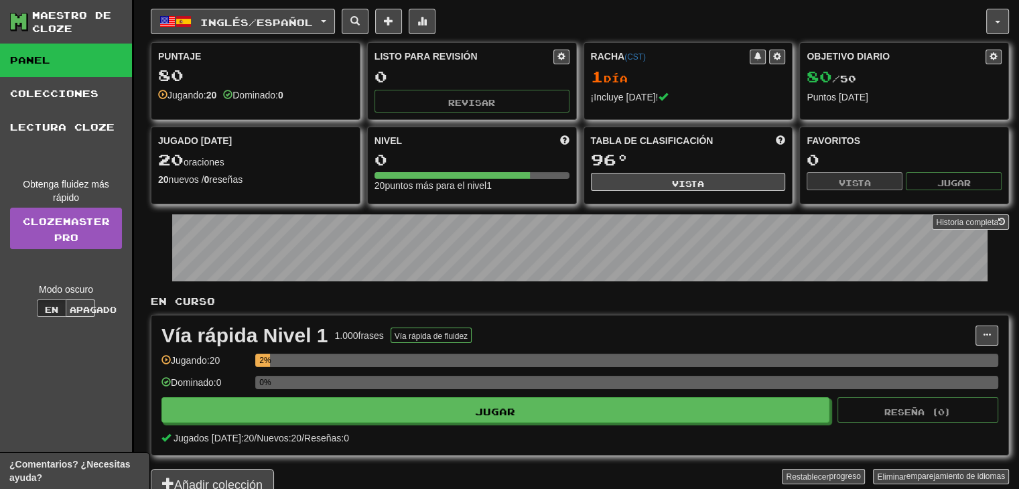
click at [459, 159] on div "0" at bounding box center [471, 159] width 195 height 17
click at [565, 137] on span at bounding box center [564, 139] width 9 height 9
